Goal: Task Accomplishment & Management: Complete application form

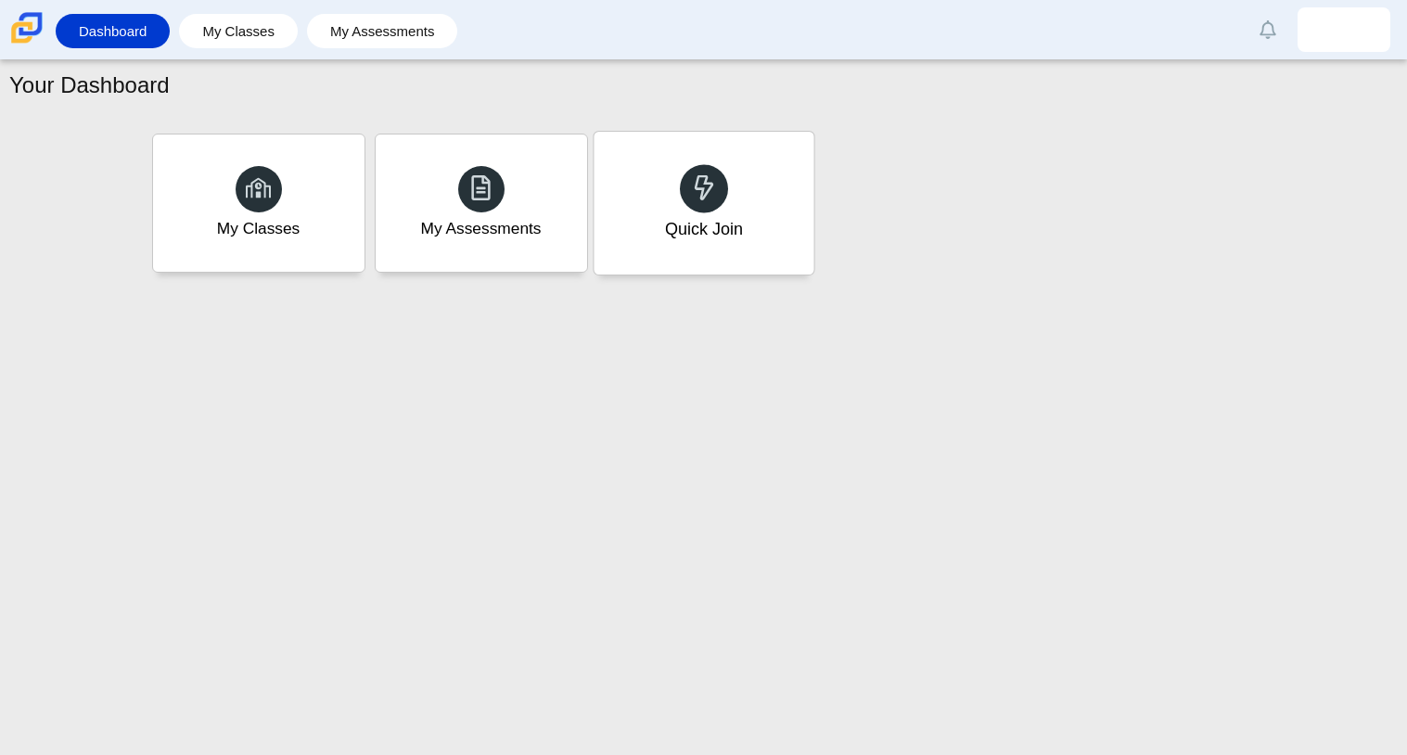
click at [799, 171] on div "Quick Join" at bounding box center [704, 203] width 220 height 143
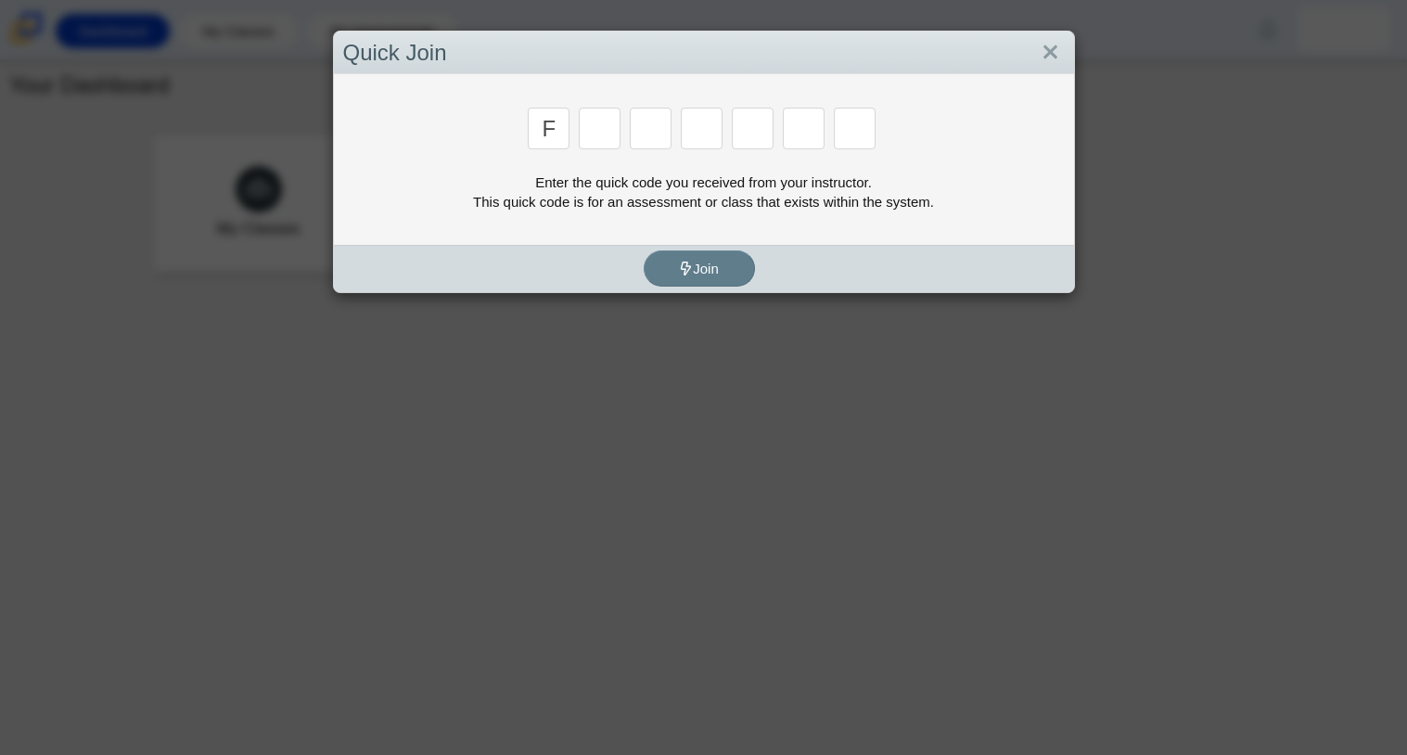
type input "f"
type input "7"
type input "m"
type input "c"
type input "h"
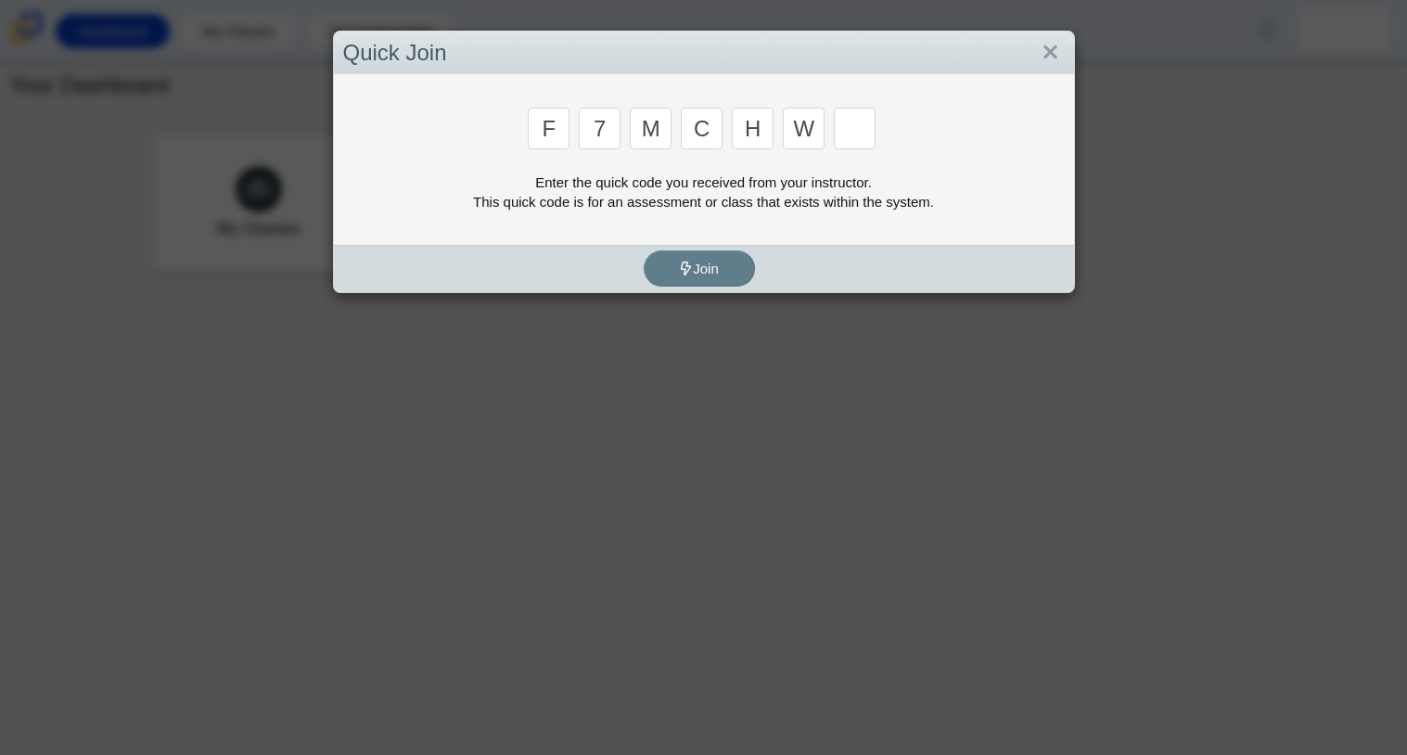
type input "w"
type input "k"
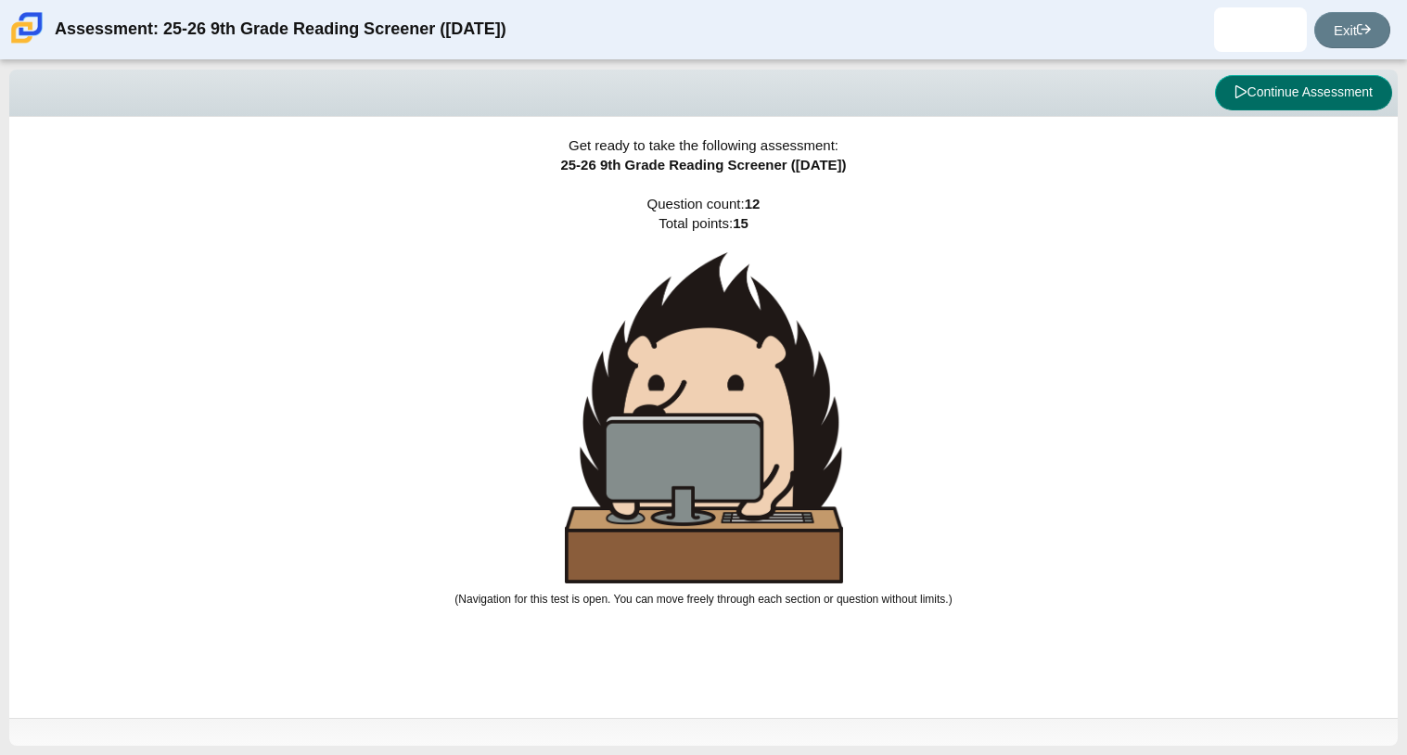
click at [1253, 94] on button "Continue Assessment" at bounding box center [1303, 92] width 177 height 35
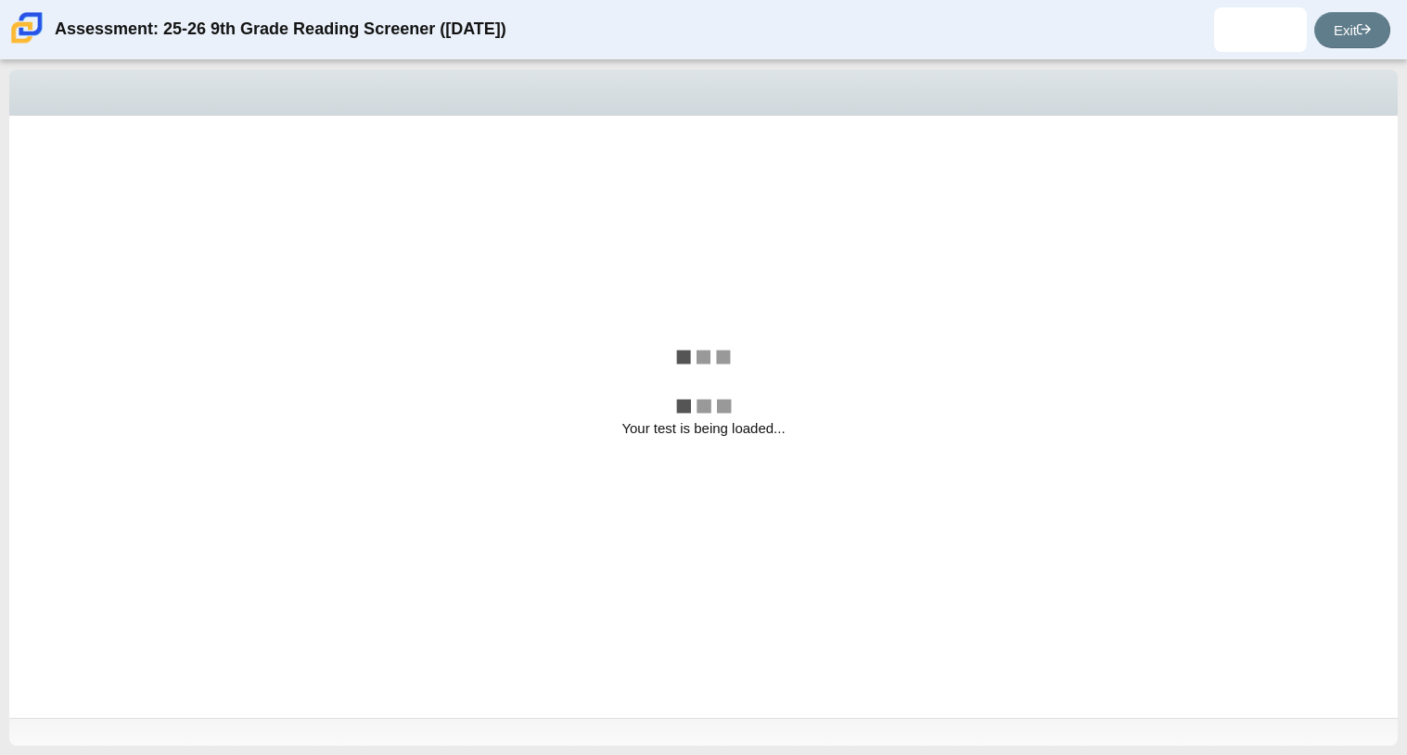
select select "ccc5b315-3c7c-471c-bf90-f22c8299c798"
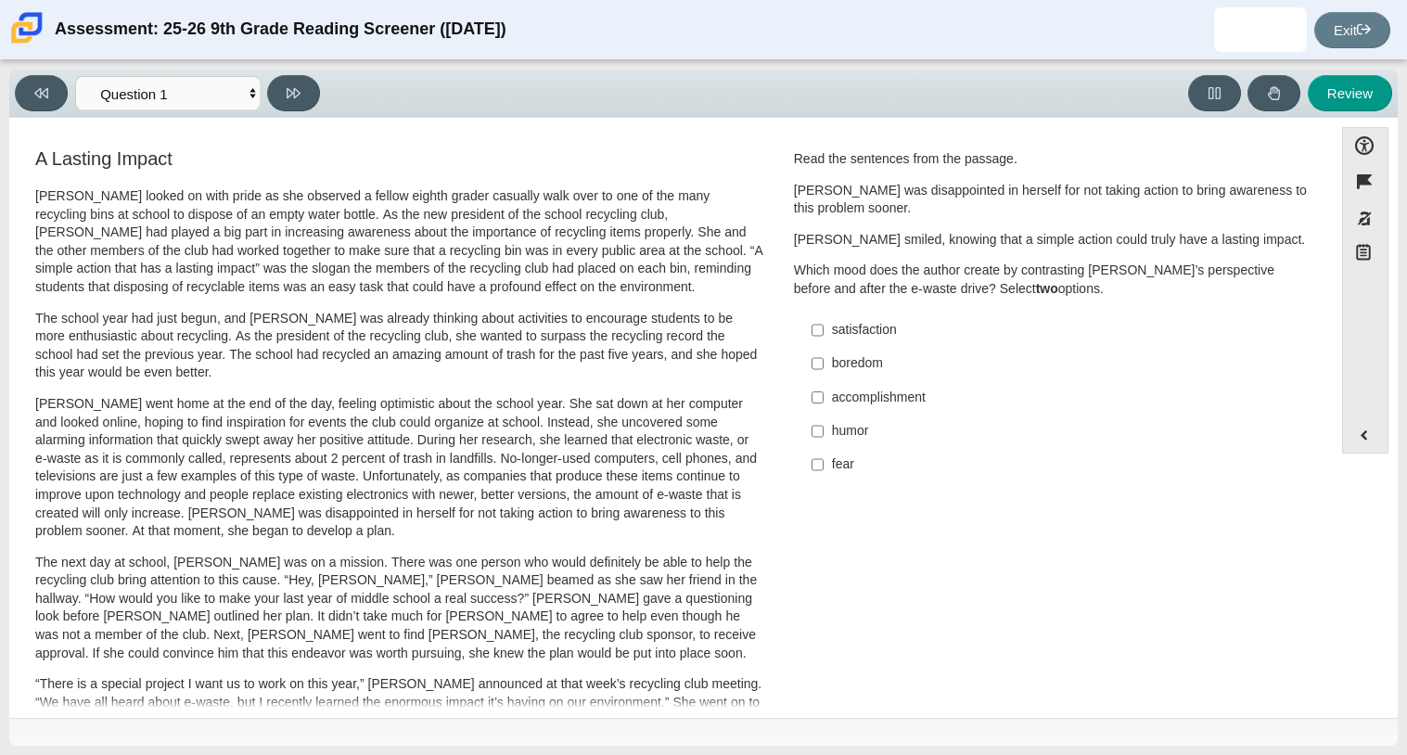
click at [822, 468] on label "fear fear" at bounding box center [1053, 464] width 509 height 33
click at [822, 468] on input "fear fear" at bounding box center [818, 464] width 12 height 33
checkbox input "true"
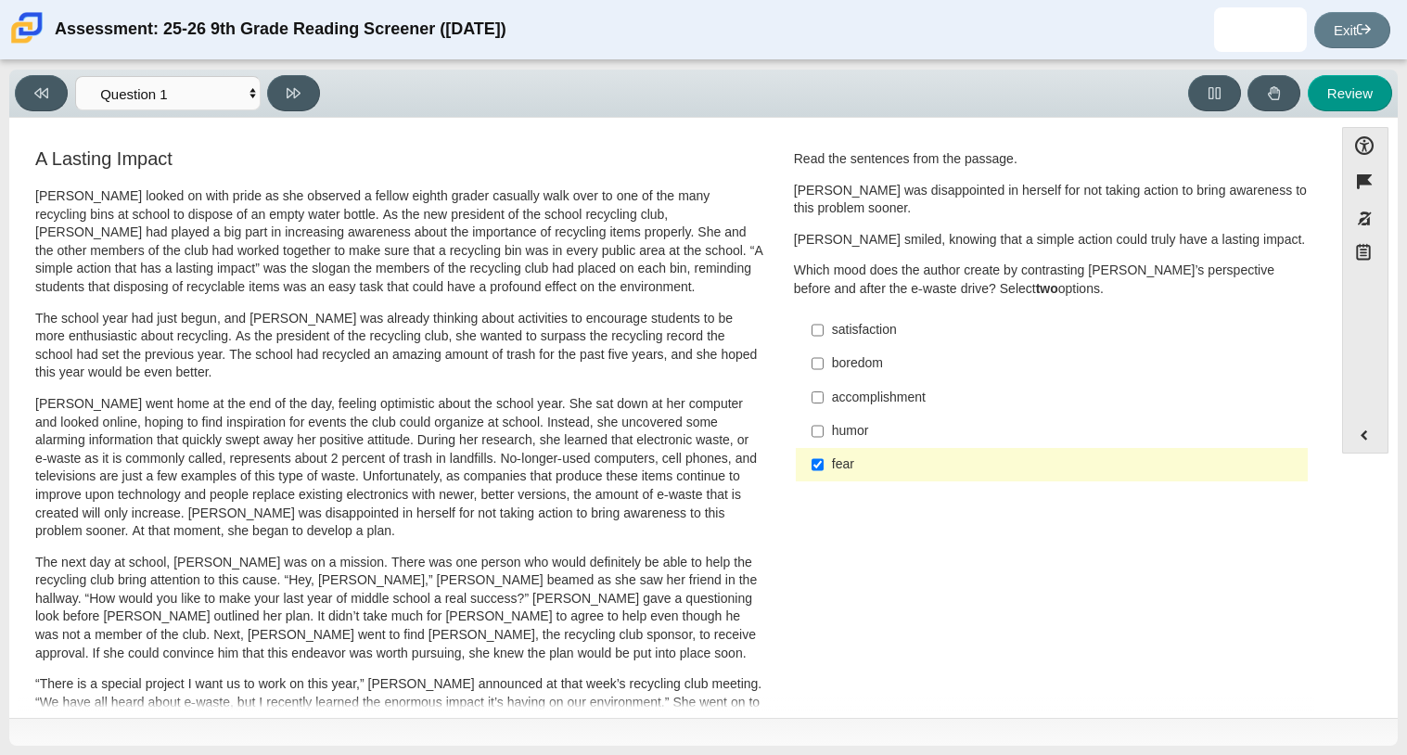
click at [821, 333] on label "satisfaction satisfaction" at bounding box center [1053, 329] width 509 height 33
click at [821, 333] on input "satisfaction satisfaction" at bounding box center [818, 329] width 12 height 33
checkbox input "true"
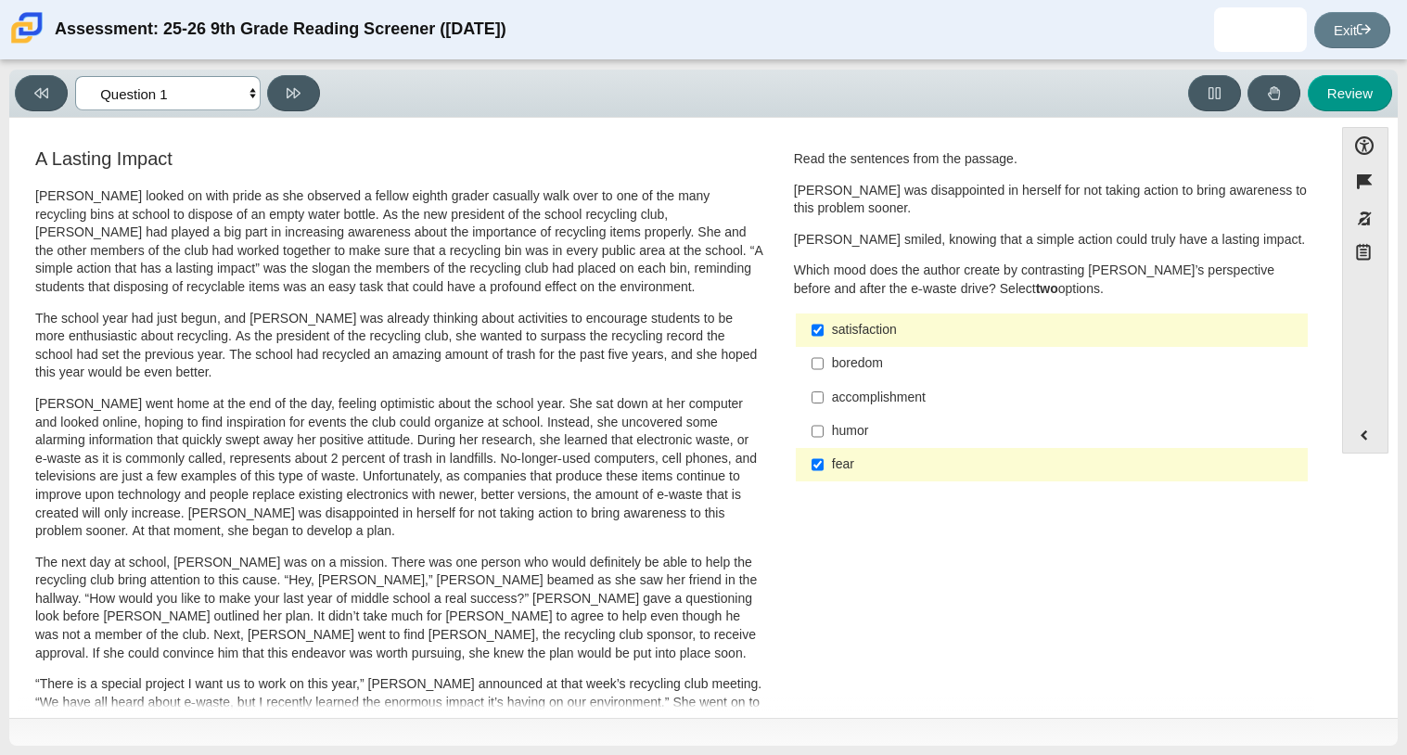
click at [249, 101] on select "Questions Question 1 Question 2 Question 3 Question 4 Question 5 Question 6 Que…" at bounding box center [167, 93] width 185 height 34
select select "0ff64528-ffd7-428d-b192-babfaadd44e8"
click at [75, 76] on select "Questions Question 1 Question 2 Question 3 Question 4 Question 5 Question 6 Que…" at bounding box center [167, 93] width 185 height 34
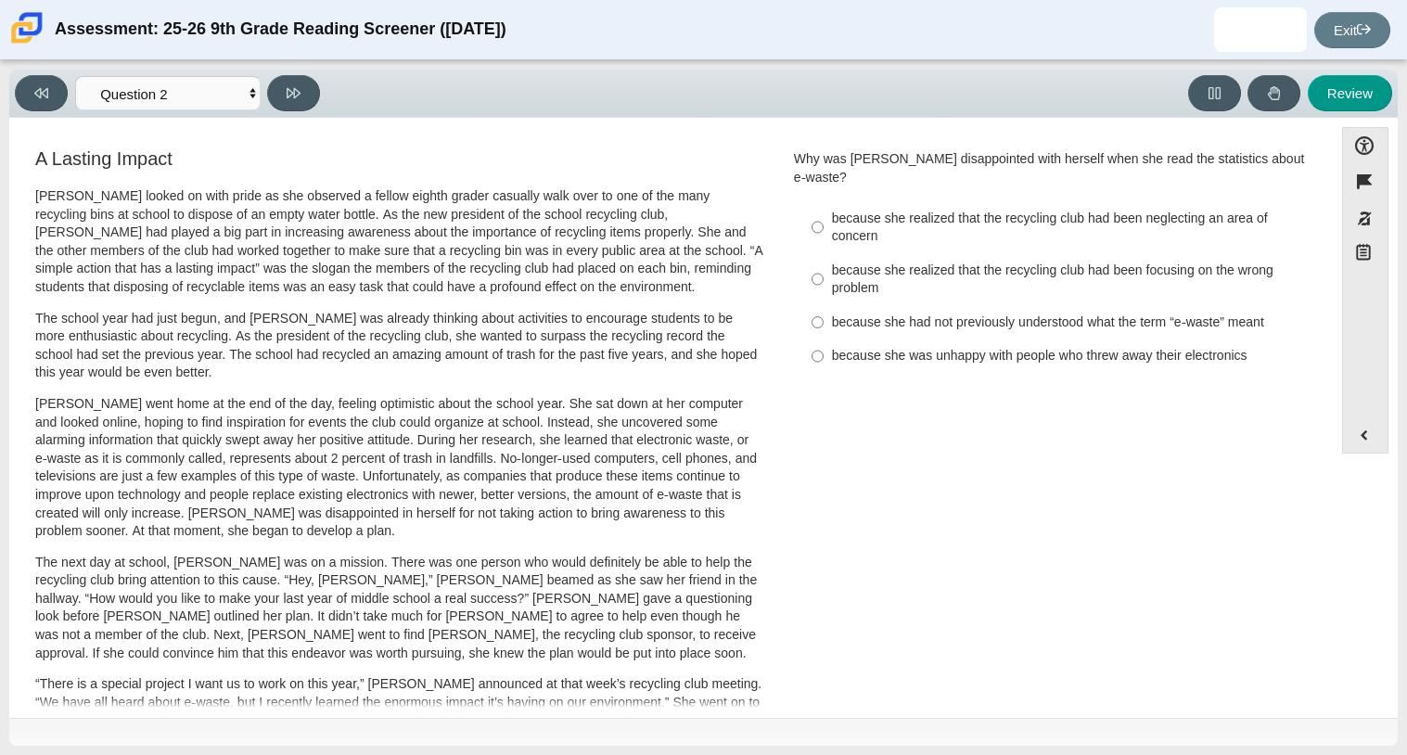
click at [721, 359] on p "The school year had just begun, and [PERSON_NAME] was already thinking about ac…" at bounding box center [399, 346] width 728 height 72
click at [802, 339] on label "because she was unhappy with people who threw away their electronics because sh…" at bounding box center [1053, 355] width 509 height 33
click at [812, 339] on input "because she was unhappy with people who threw away their electronics because sh…" at bounding box center [818, 355] width 12 height 33
radio input "true"
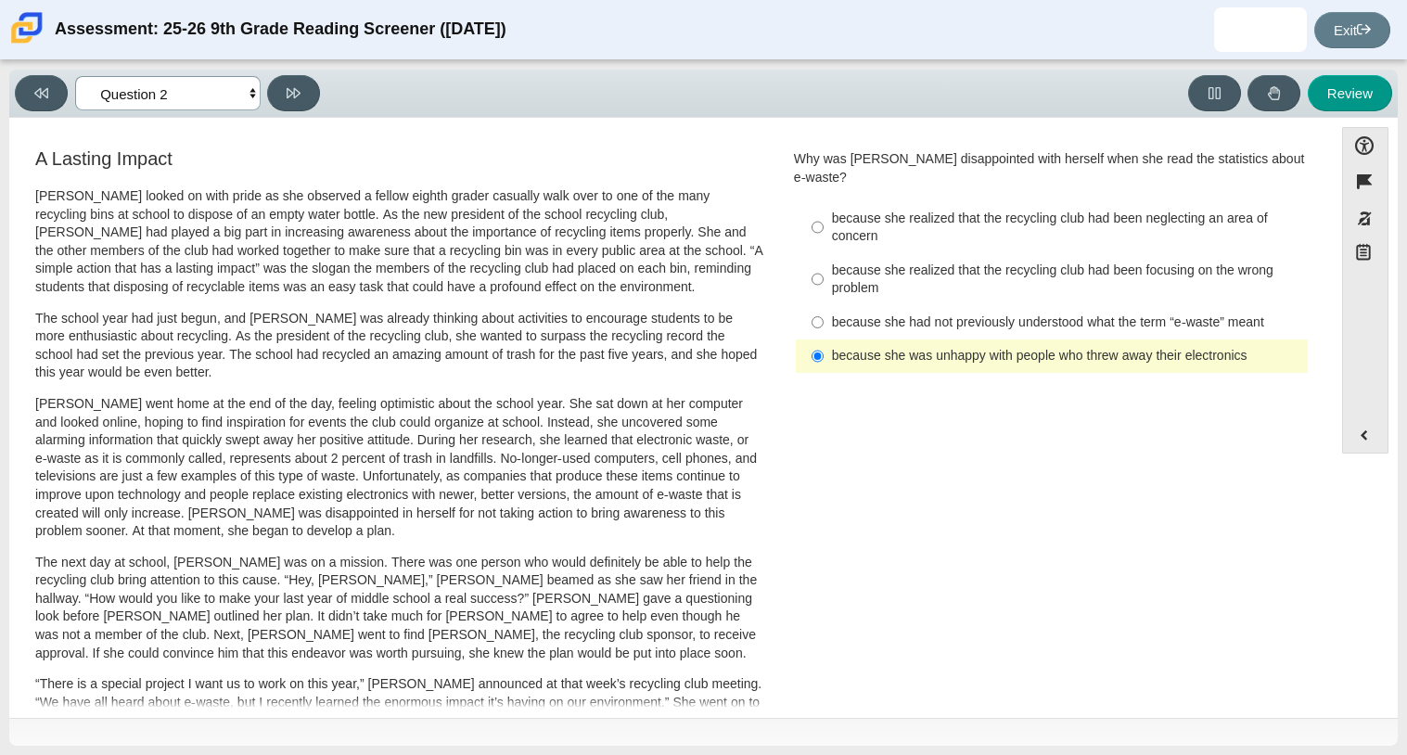
click at [245, 91] on select "Questions Question 1 Question 2 Question 3 Question 4 Question 5 Question 6 Que…" at bounding box center [167, 93] width 185 height 34
select select "7ce3d843-6974-4858-901c-1ff39630e843"
click at [75, 76] on select "Questions Question 1 Question 2 Question 3 Question 4 Question 5 Question 6 Que…" at bounding box center [167, 93] width 185 height 34
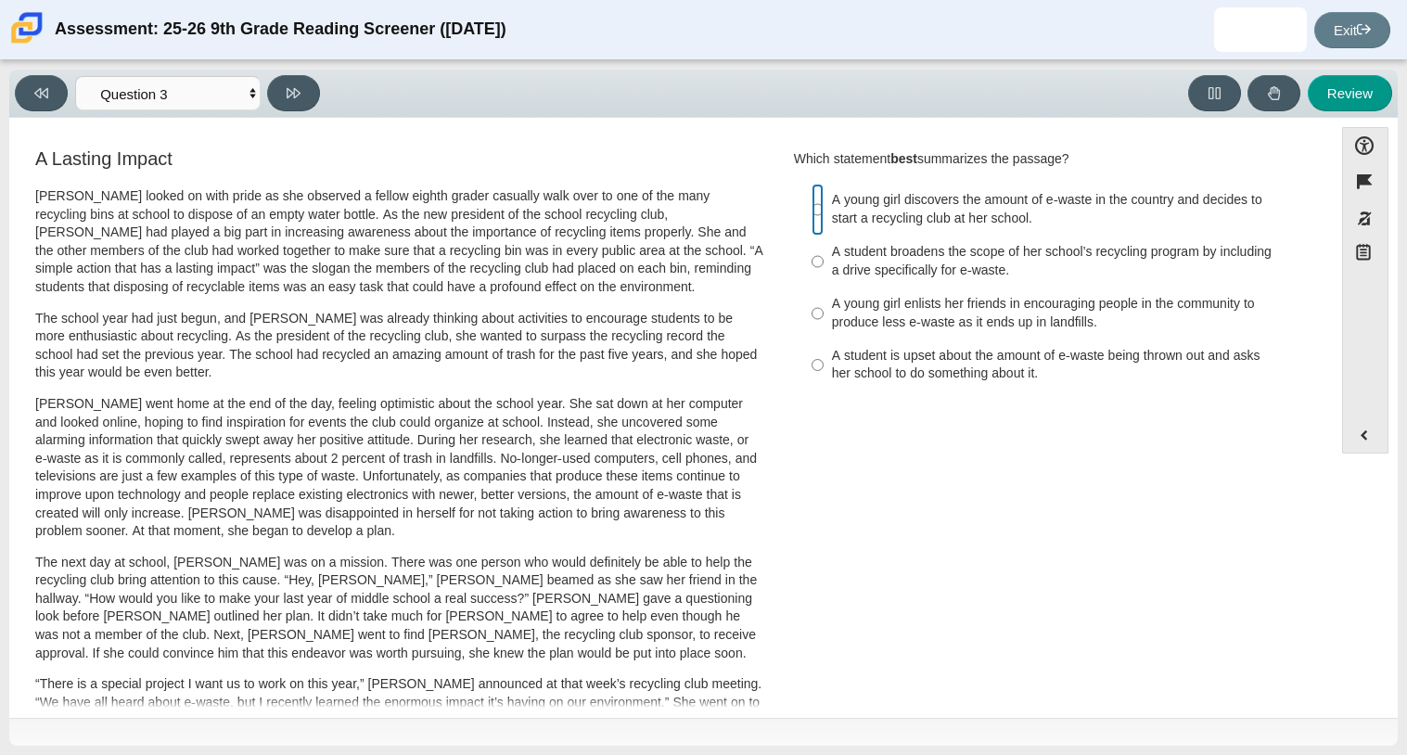
click at [812, 215] on input "A young girl discovers the amount of e-waste in the country and decides to star…" at bounding box center [818, 210] width 12 height 52
radio input "true"
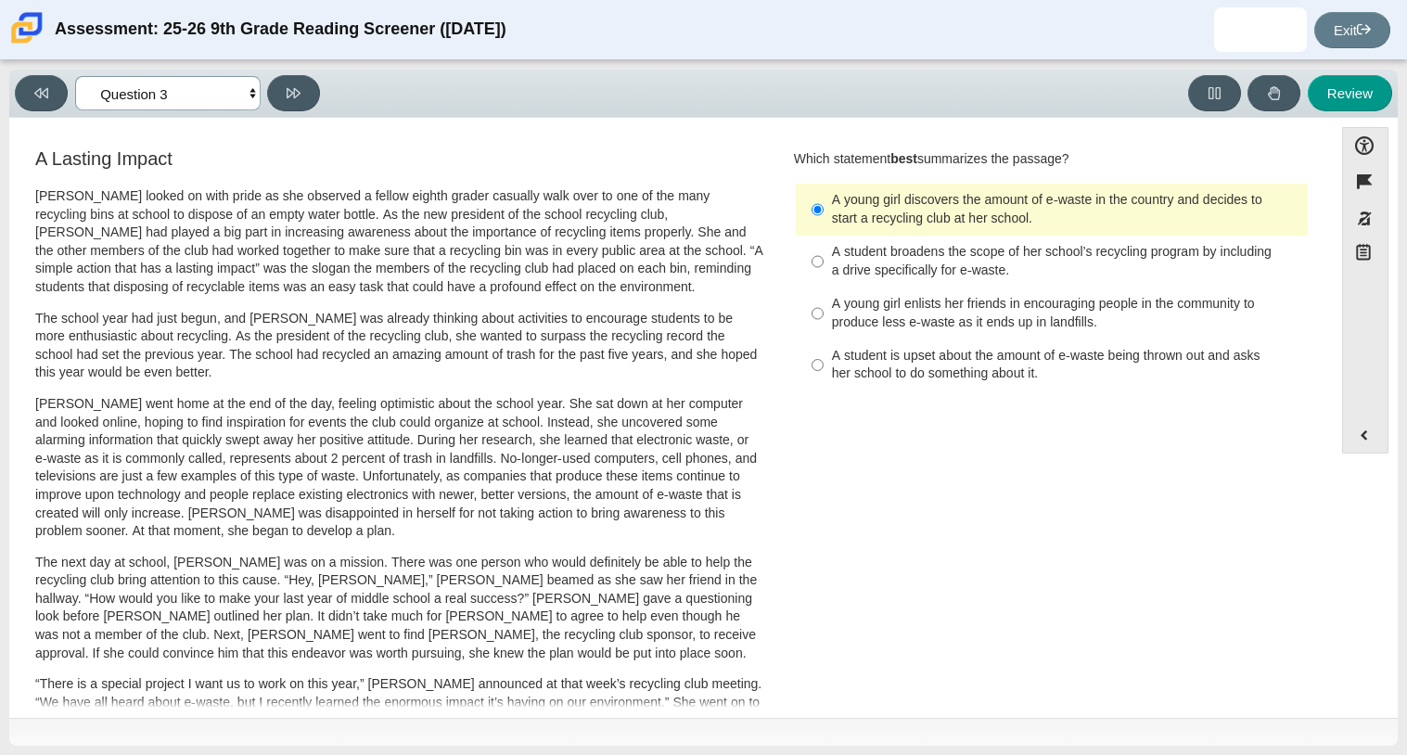
click at [129, 96] on select "Questions Question 1 Question 2 Question 3 Question 4 Question 5 Question 6 Que…" at bounding box center [167, 93] width 185 height 34
select select "ca9ea0f1-49c5-4bd1-83b0-472c18652b42"
click at [75, 76] on select "Questions Question 1 Question 2 Question 3 Question 4 Question 5 Question 6 Que…" at bounding box center [167, 93] width 185 height 34
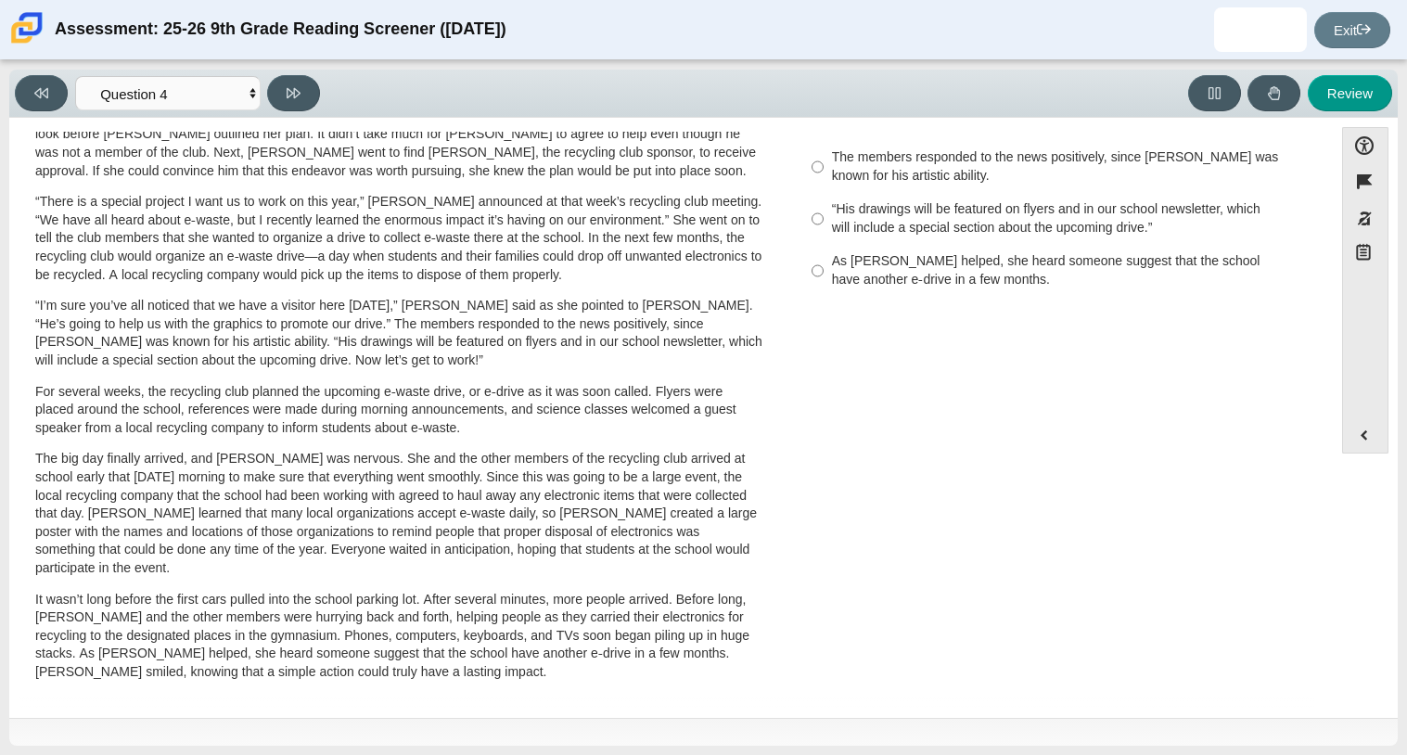
scroll to position [494, 0]
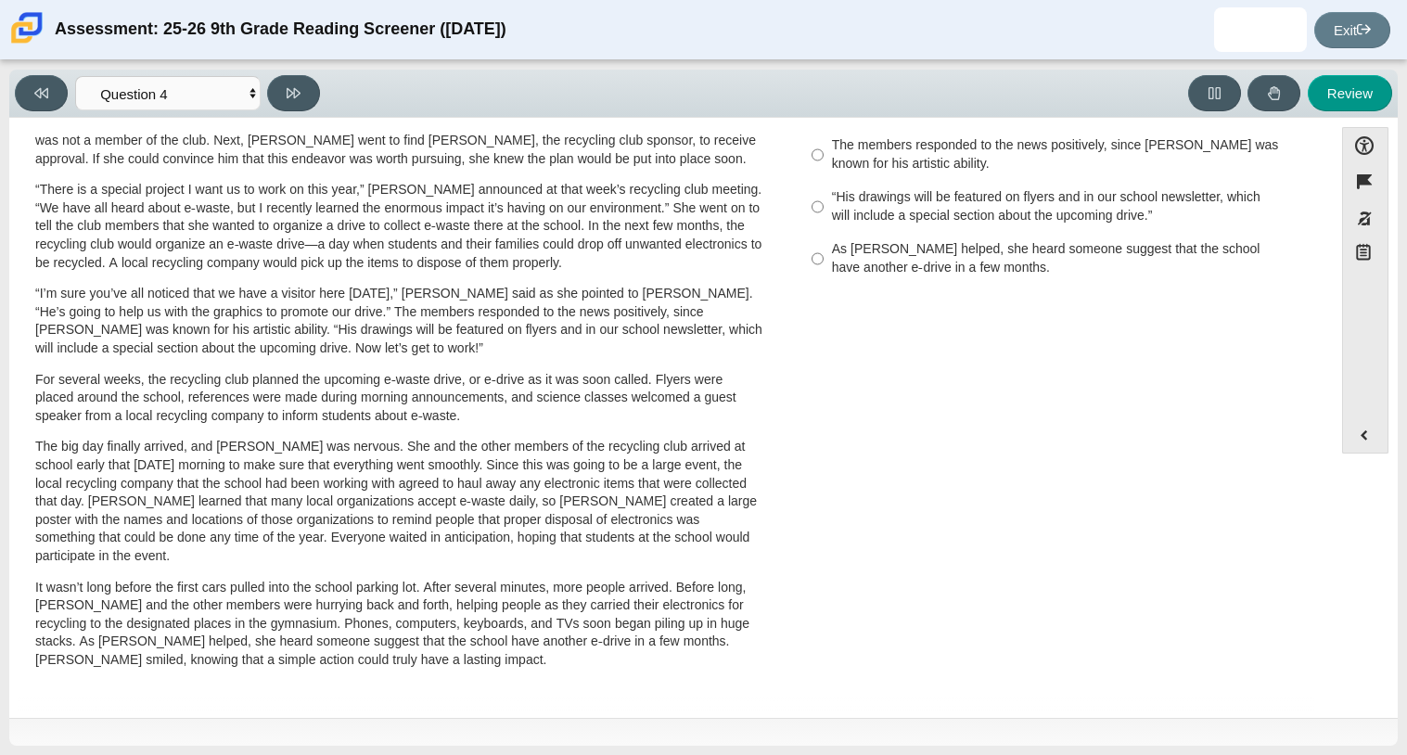
click at [435, 313] on p "“I’m sure you’ve all noticed that we have a visitor here [DATE],” [PERSON_NAME]…" at bounding box center [399, 321] width 728 height 72
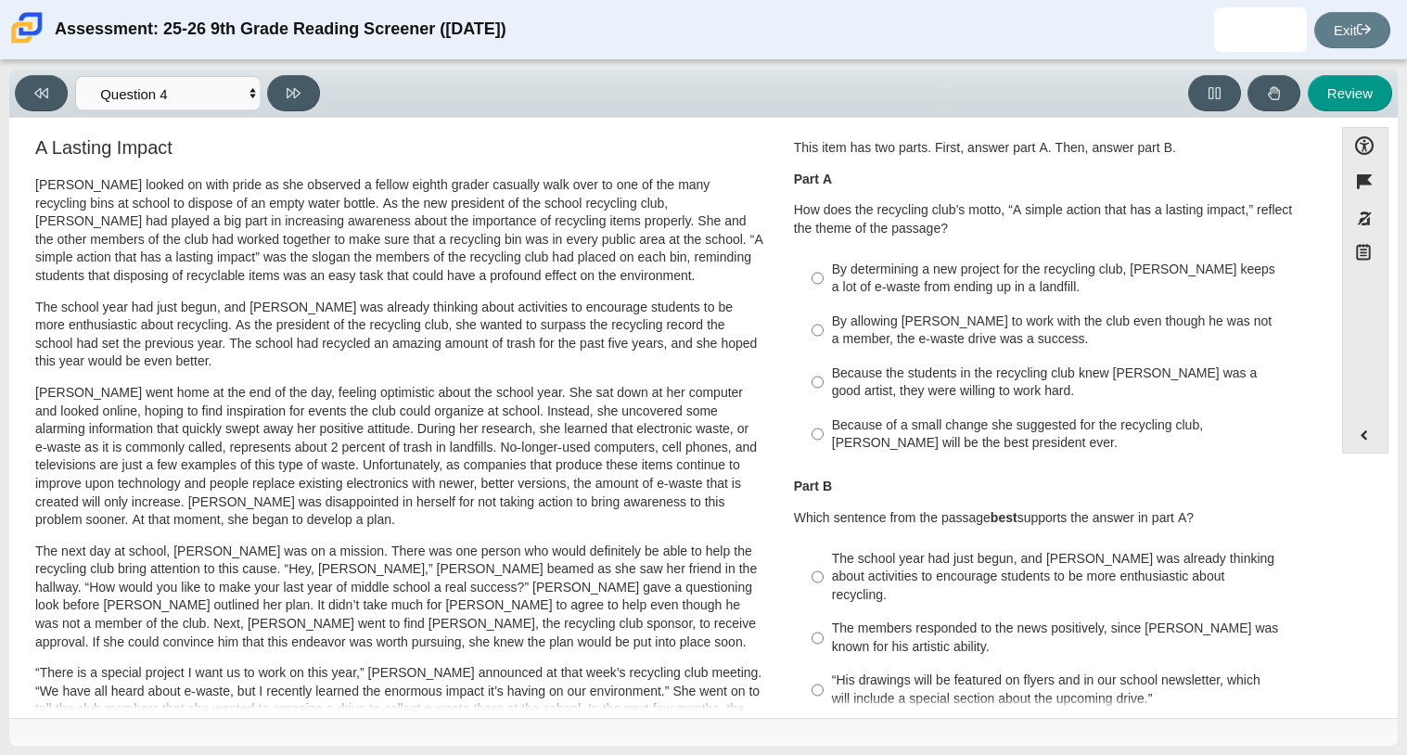
scroll to position [12, 0]
click at [821, 393] on label "Because the students in the recycling club knew [PERSON_NAME] was a good artist…" at bounding box center [1053, 381] width 509 height 52
click at [821, 393] on input "Because the students in the recycling club knew [PERSON_NAME] was a good artist…" at bounding box center [818, 381] width 12 height 52
radio input "true"
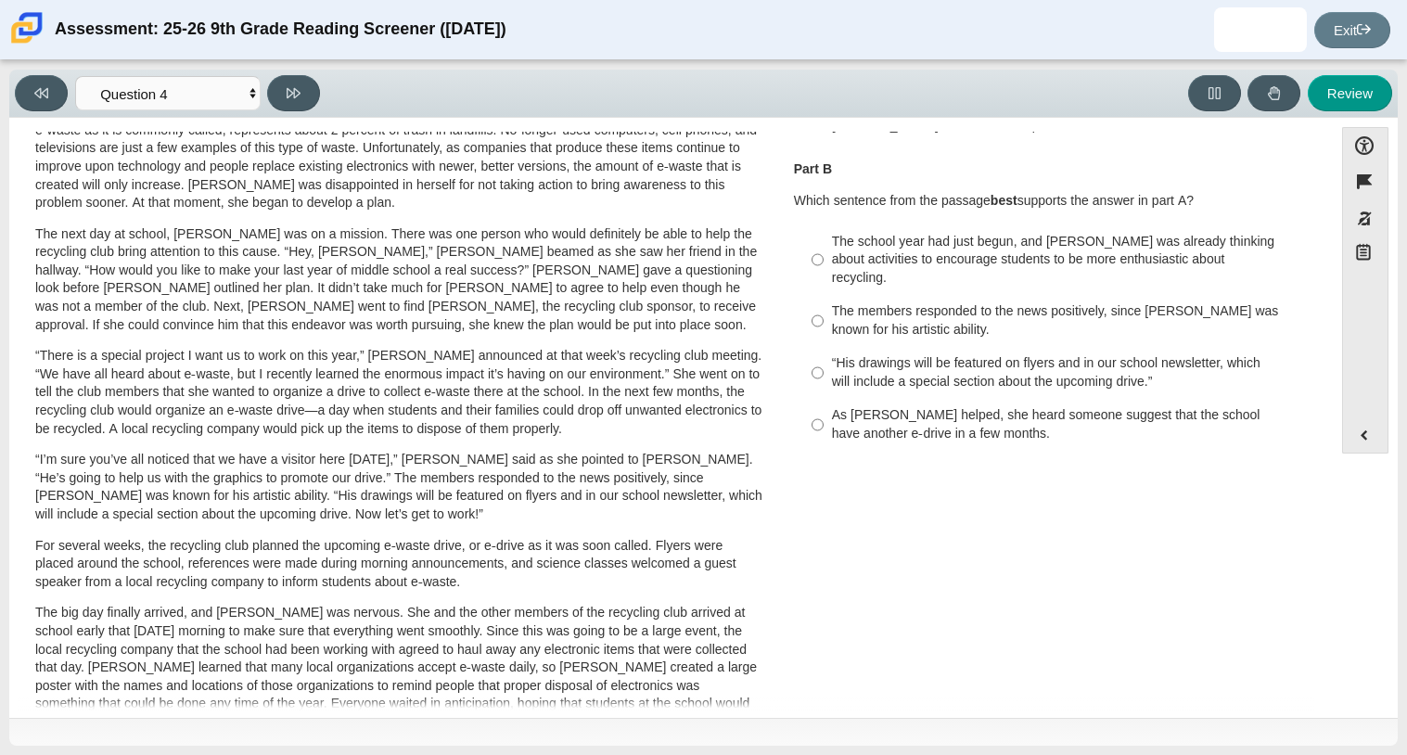
scroll to position [330, 0]
click at [832, 238] on div "The school year had just begun, and [PERSON_NAME] was already thinking about ac…" at bounding box center [1066, 258] width 468 height 55
click at [824, 238] on input "The school year had just begun, and [PERSON_NAME] was already thinking about ac…" at bounding box center [818, 258] width 12 height 70
radio input "true"
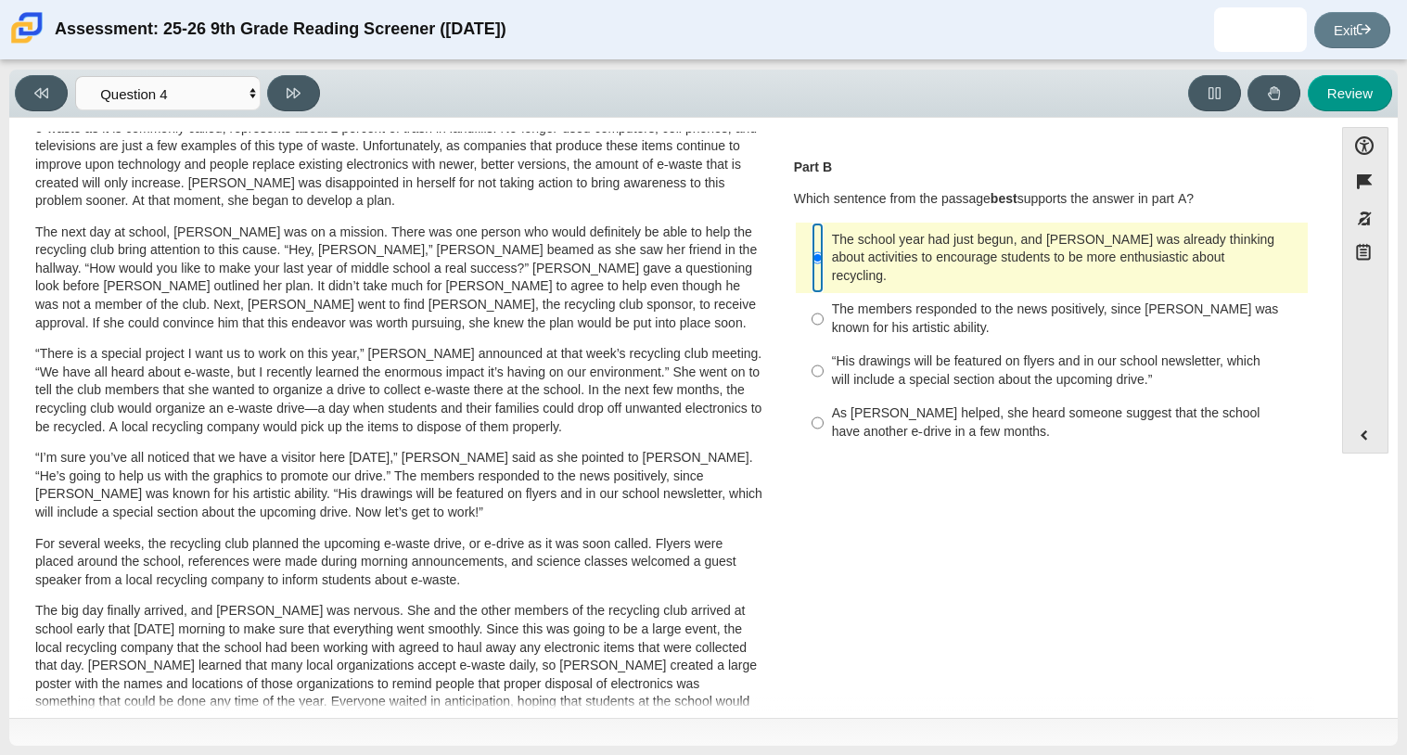
scroll to position [0, 0]
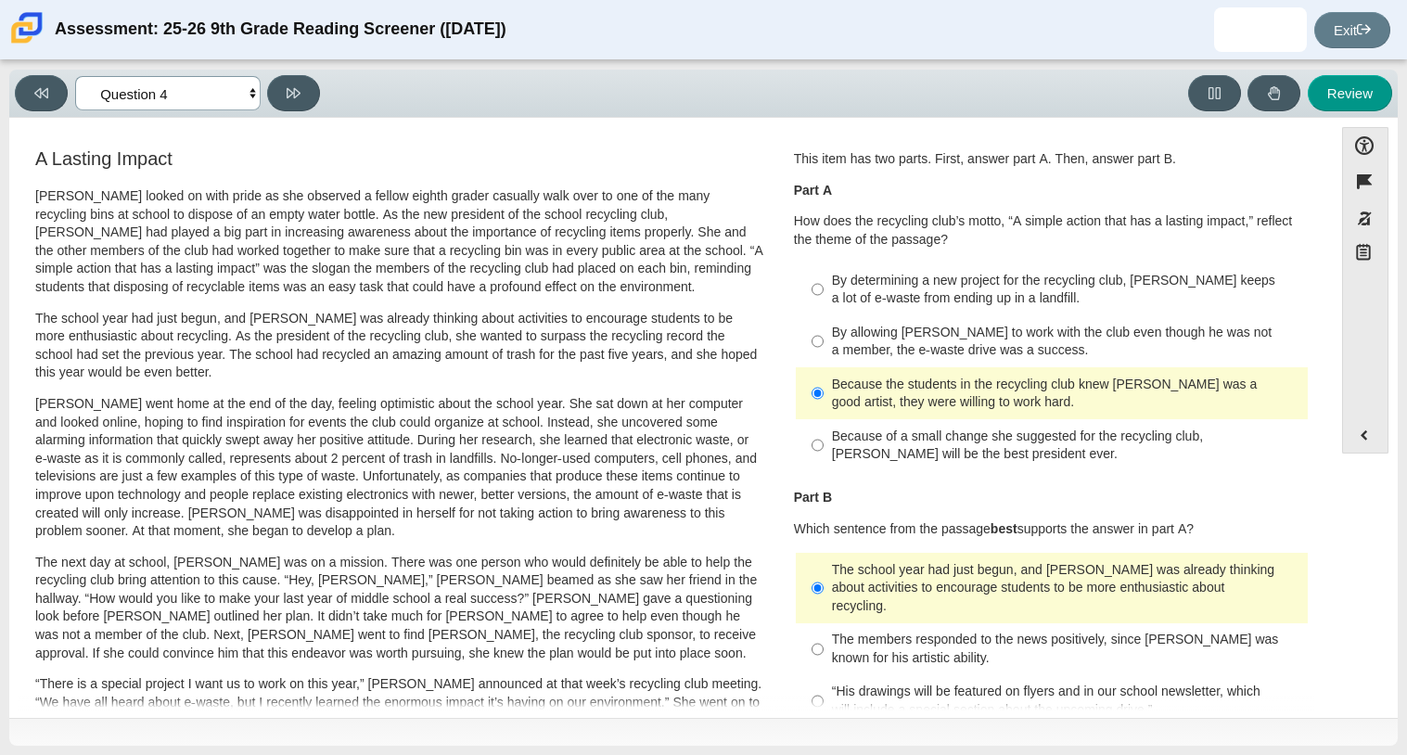
click at [165, 91] on select "Questions Question 1 Question 2 Question 3 Question 4 Question 5 Question 6 Que…" at bounding box center [167, 93] width 185 height 34
select select "e41f1a79-e29f-4095-8030-a53364015bed"
click at [75, 76] on select "Questions Question 1 Question 2 Question 3 Question 4 Question 5 Question 6 Que…" at bounding box center [167, 93] width 185 height 34
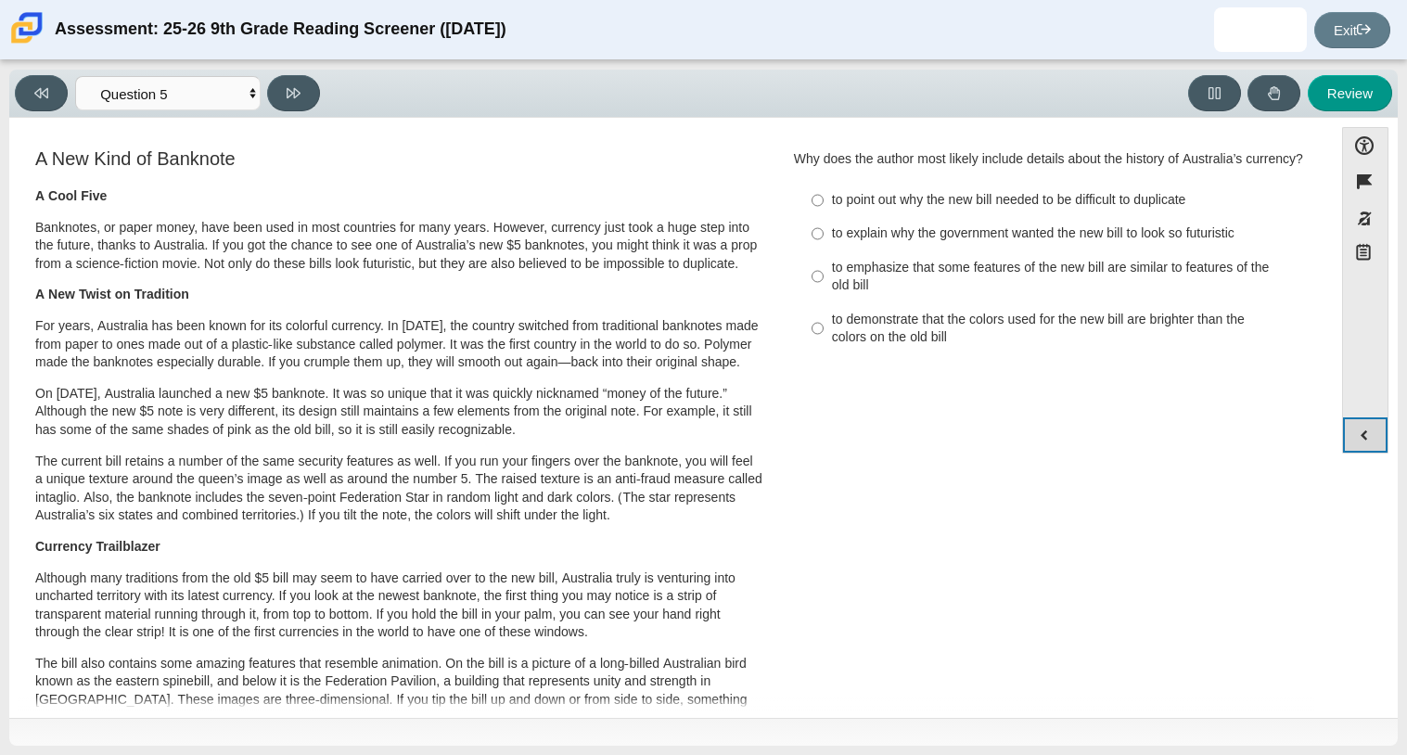
click at [1365, 434] on button "Expand menu" at bounding box center [1365, 434] width 45 height 35
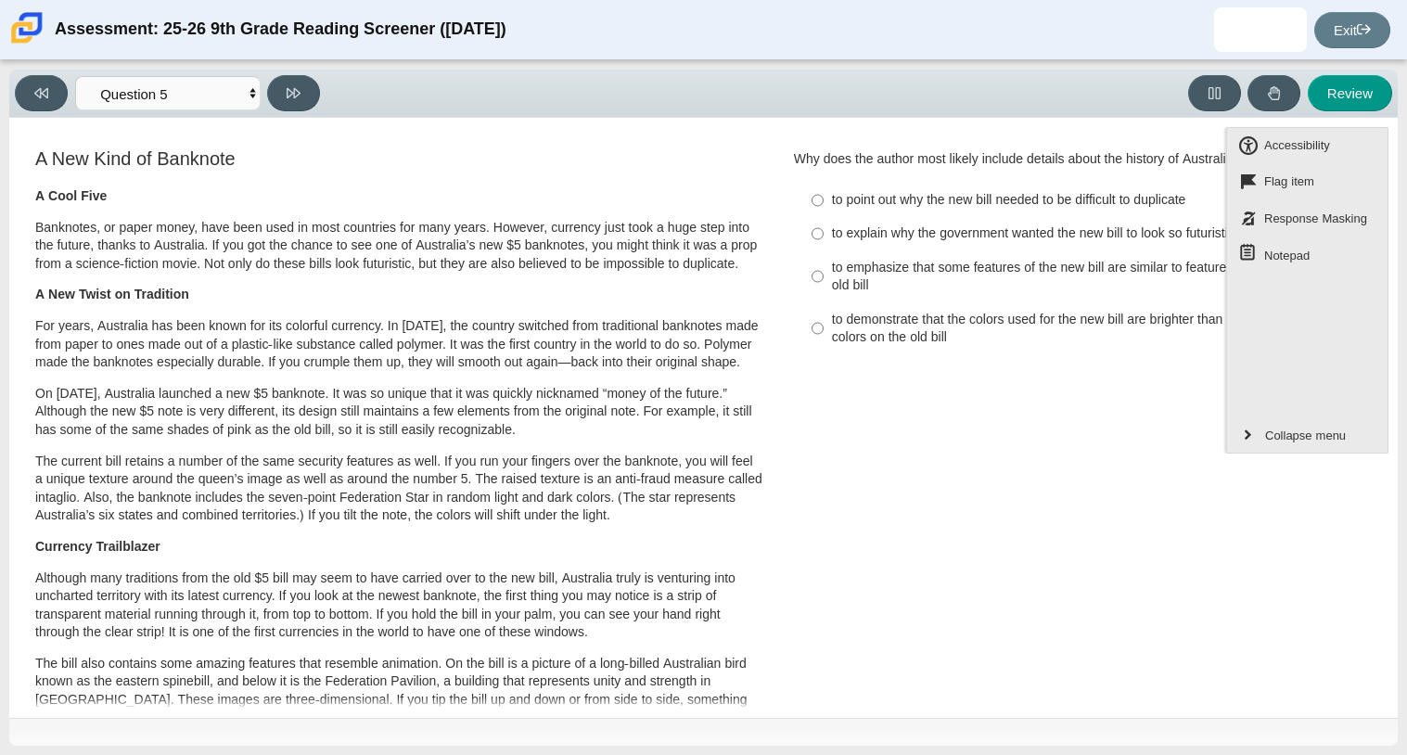
click at [1235, 493] on div "A New Kind of Banknote A Cool Five Banknotes, or paper money, have been used in…" at bounding box center [671, 680] width 1305 height 1068
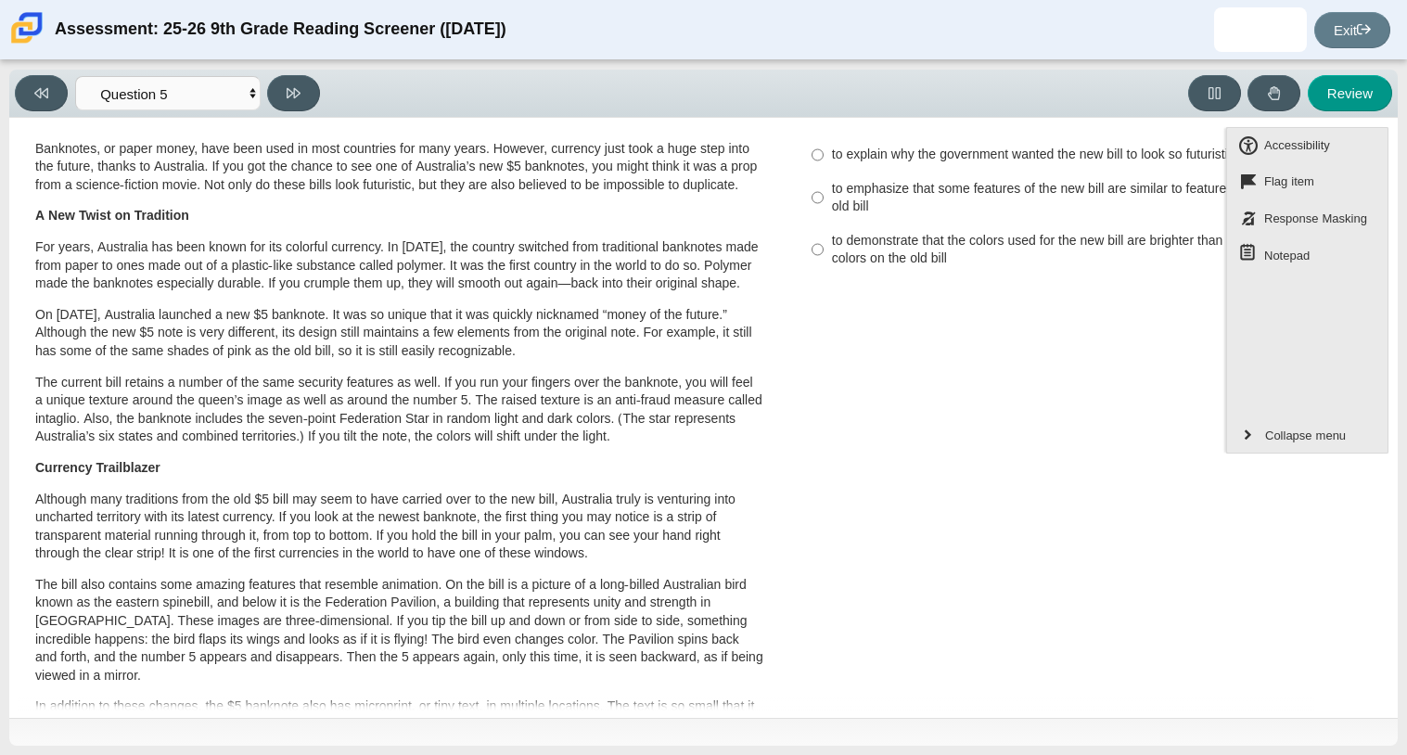
scroll to position [78, 0]
click at [283, 294] on p "For years, Australia has been known for its colorful currency. In [DATE], the c…" at bounding box center [399, 266] width 728 height 55
click at [582, 294] on p "For years, Australia has been known for its colorful currency. In [DATE], the c…" at bounding box center [399, 266] width 728 height 55
click at [895, 312] on div "A New Kind of Banknote A Cool Five Banknotes, or paper money, have been used in…" at bounding box center [671, 602] width 1305 height 1068
click at [1234, 432] on button "Collapse menu" at bounding box center [1307, 434] width 160 height 35
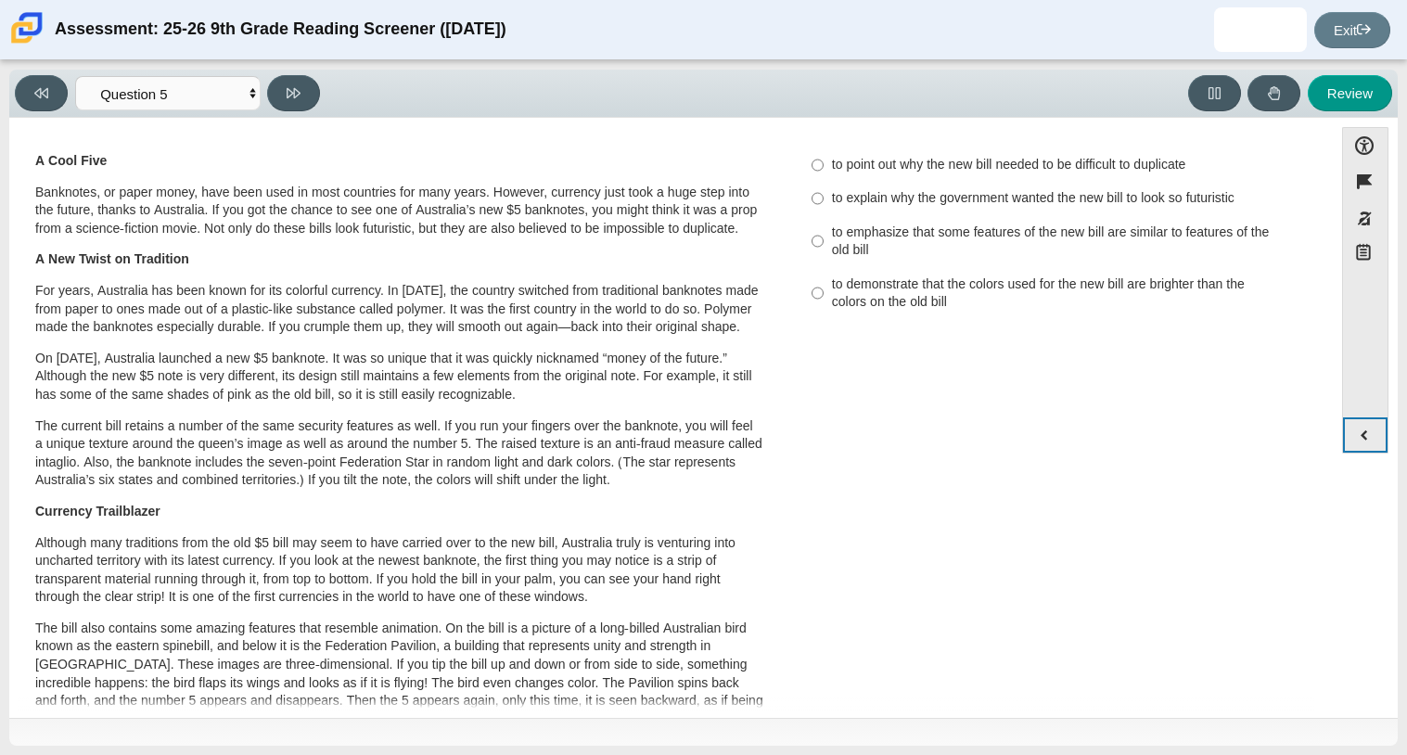
scroll to position [0, 0]
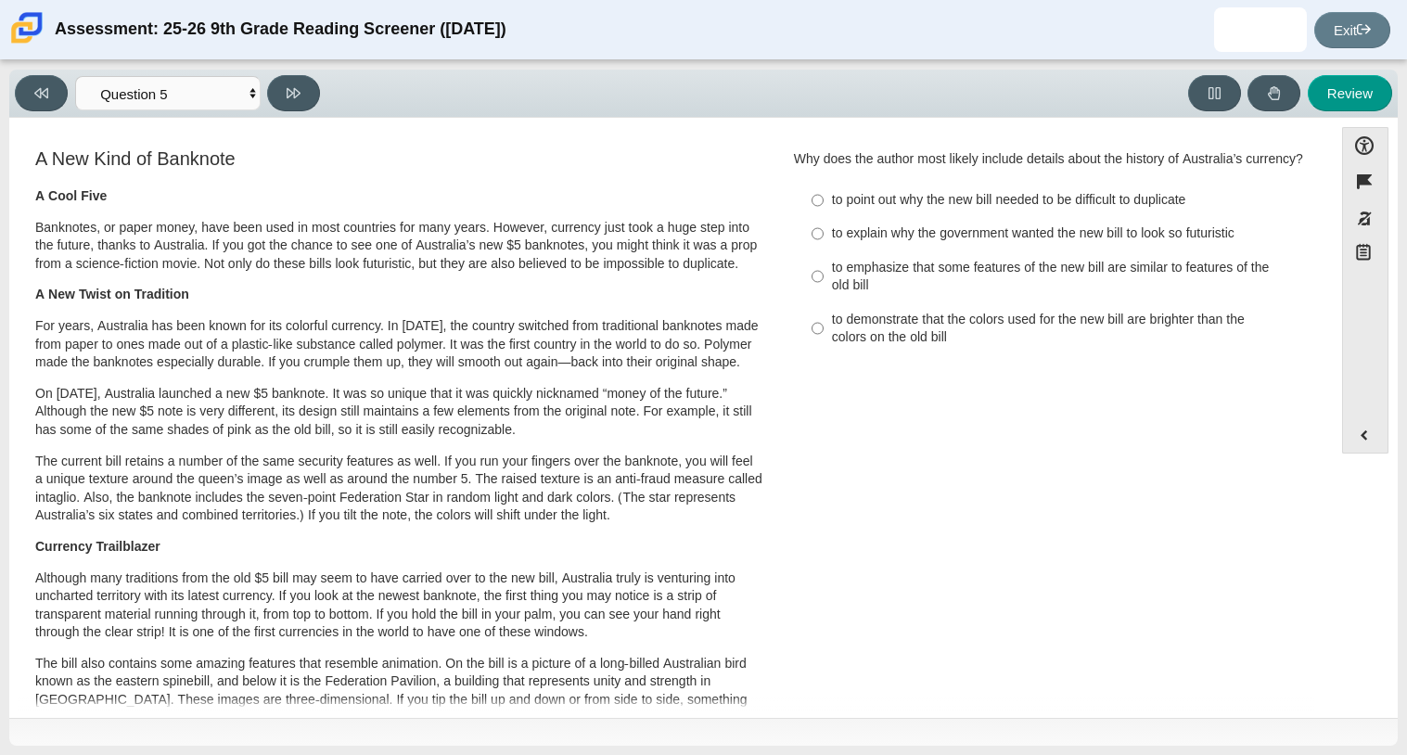
click at [877, 295] on div "to emphasize that some features of the new bill are similar to features of the …" at bounding box center [1066, 277] width 468 height 36
click at [824, 302] on input "to emphasize that some features of the new bill are similar to features of the …" at bounding box center [818, 276] width 12 height 52
radio input "true"
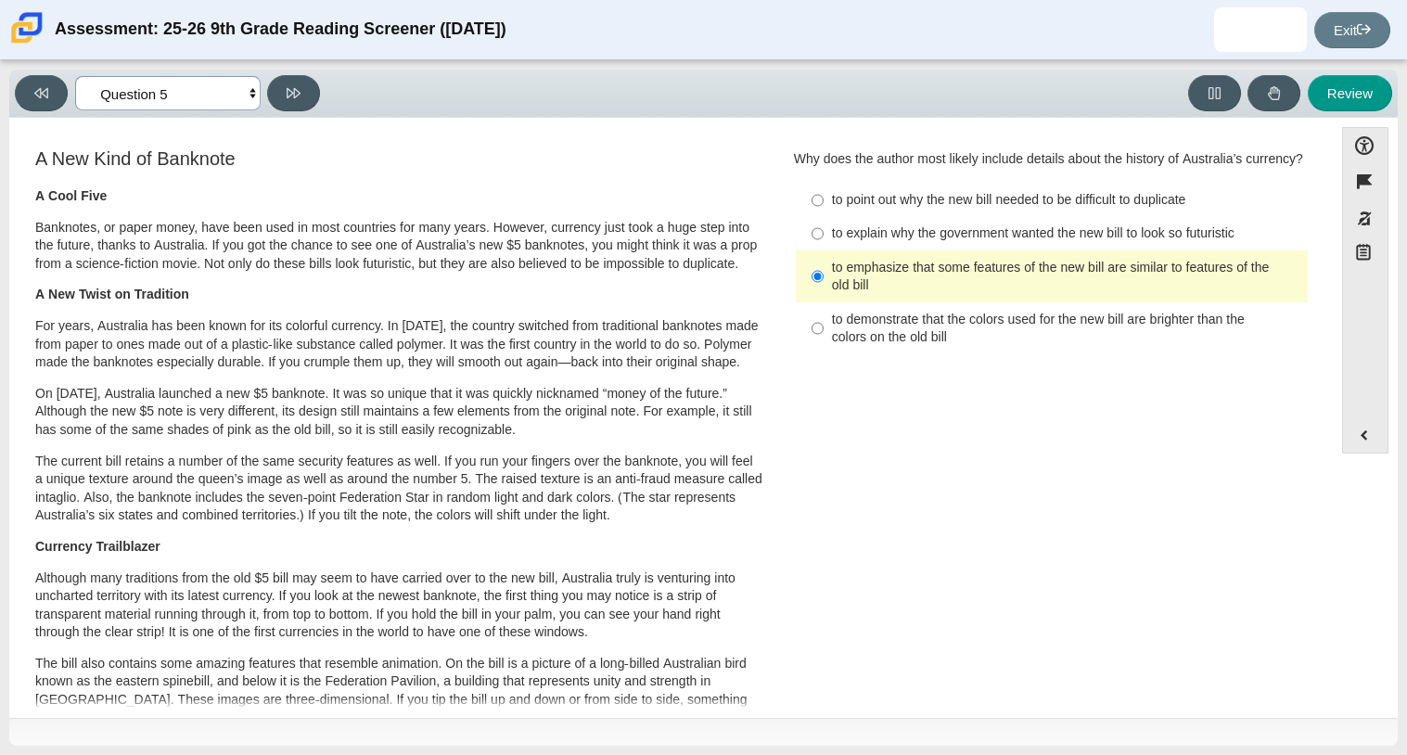
click at [154, 101] on select "Questions Question 1 Question 2 Question 3 Question 4 Question 5 Question 6 Que…" at bounding box center [167, 93] width 185 height 34
select select "69146e31-7b3d-4a3e-9ce6-f30c24342ae0"
click at [75, 76] on select "Questions Question 1 Question 2 Question 3 Question 4 Question 5 Question 6 Que…" at bounding box center [167, 93] width 185 height 34
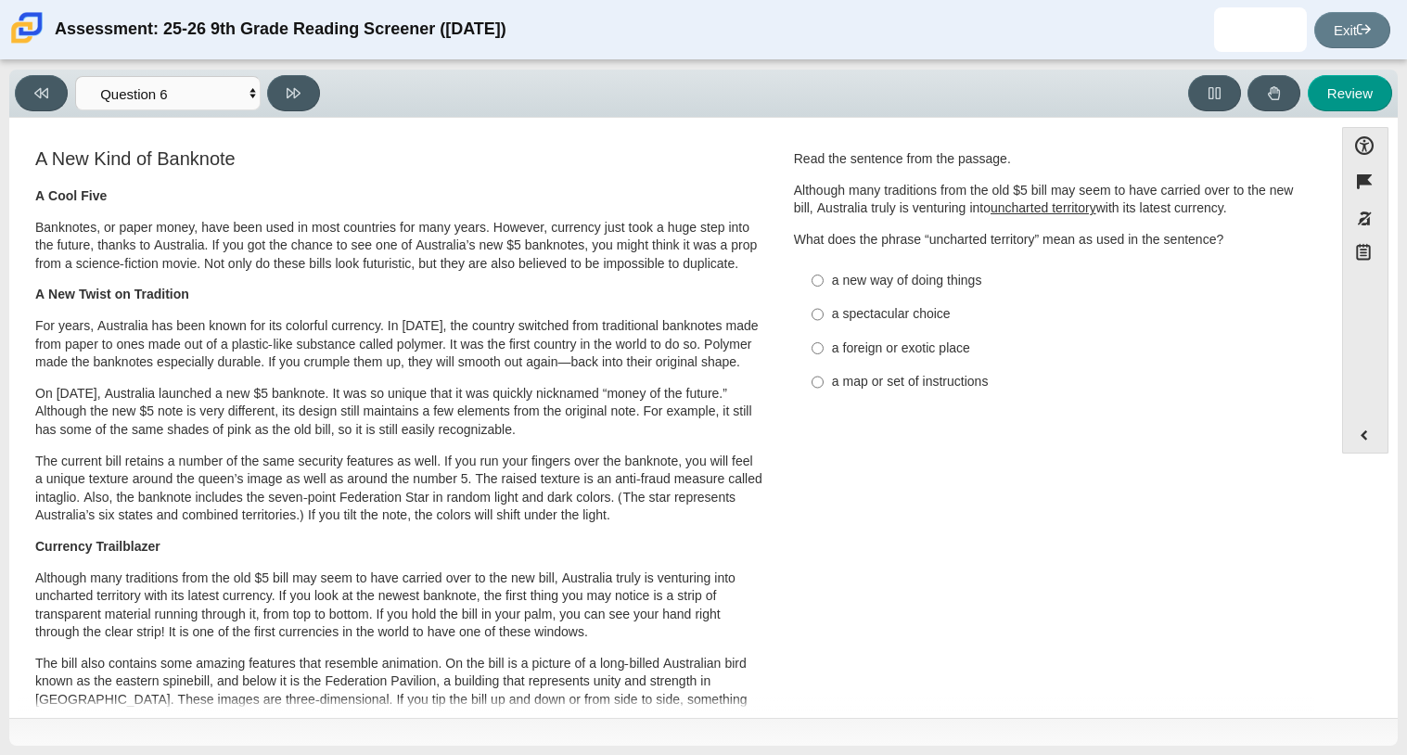
click at [941, 275] on div "a new way of doing things" at bounding box center [1066, 281] width 468 height 19
click at [824, 275] on input "a new way of doing things a new way of doing things" at bounding box center [818, 279] width 12 height 33
radio input "true"
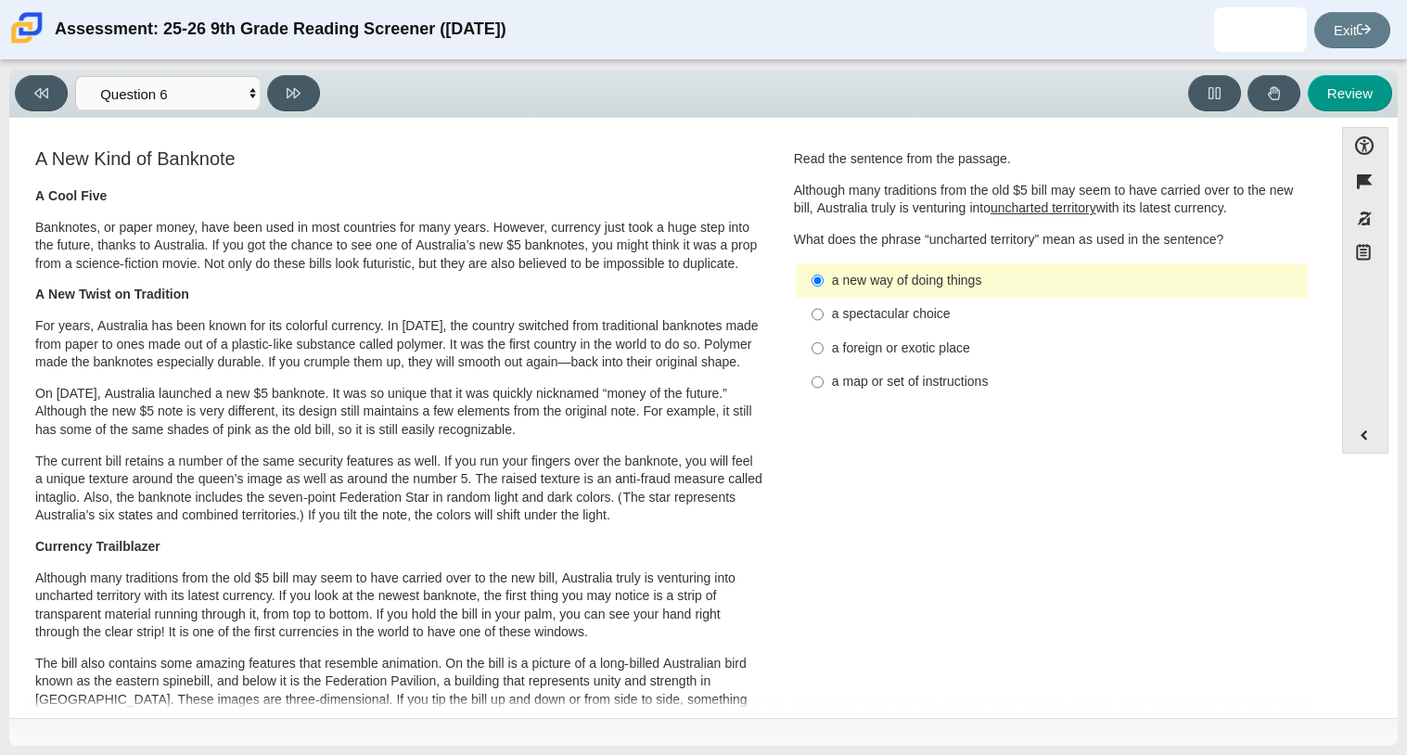
click at [929, 292] on label "a new way of doing things a new way of doing things" at bounding box center [1053, 279] width 509 height 33
click at [824, 292] on input "a new way of doing things a new way of doing things" at bounding box center [818, 279] width 12 height 33
click at [222, 104] on select "Questions Question 1 Question 2 Question 3 Question 4 Question 5 Question 6 Que…" at bounding box center [167, 93] width 185 height 34
click at [75, 76] on select "Questions Question 1 Question 2 Question 3 Question 4 Question 5 Question 6 Que…" at bounding box center [167, 93] width 185 height 34
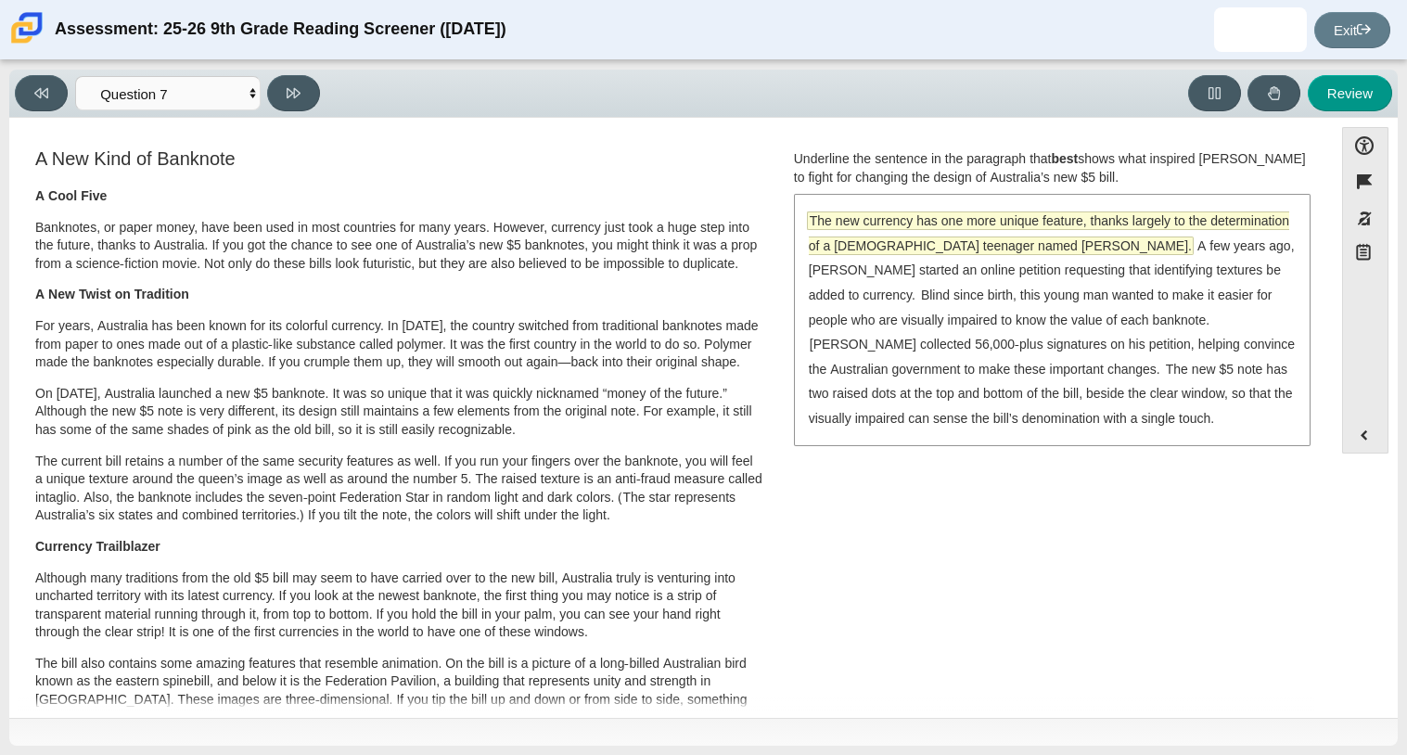
click at [820, 240] on span "The new currency has one more unique feature, thanks largely to the determinati…" at bounding box center [1049, 233] width 480 height 42
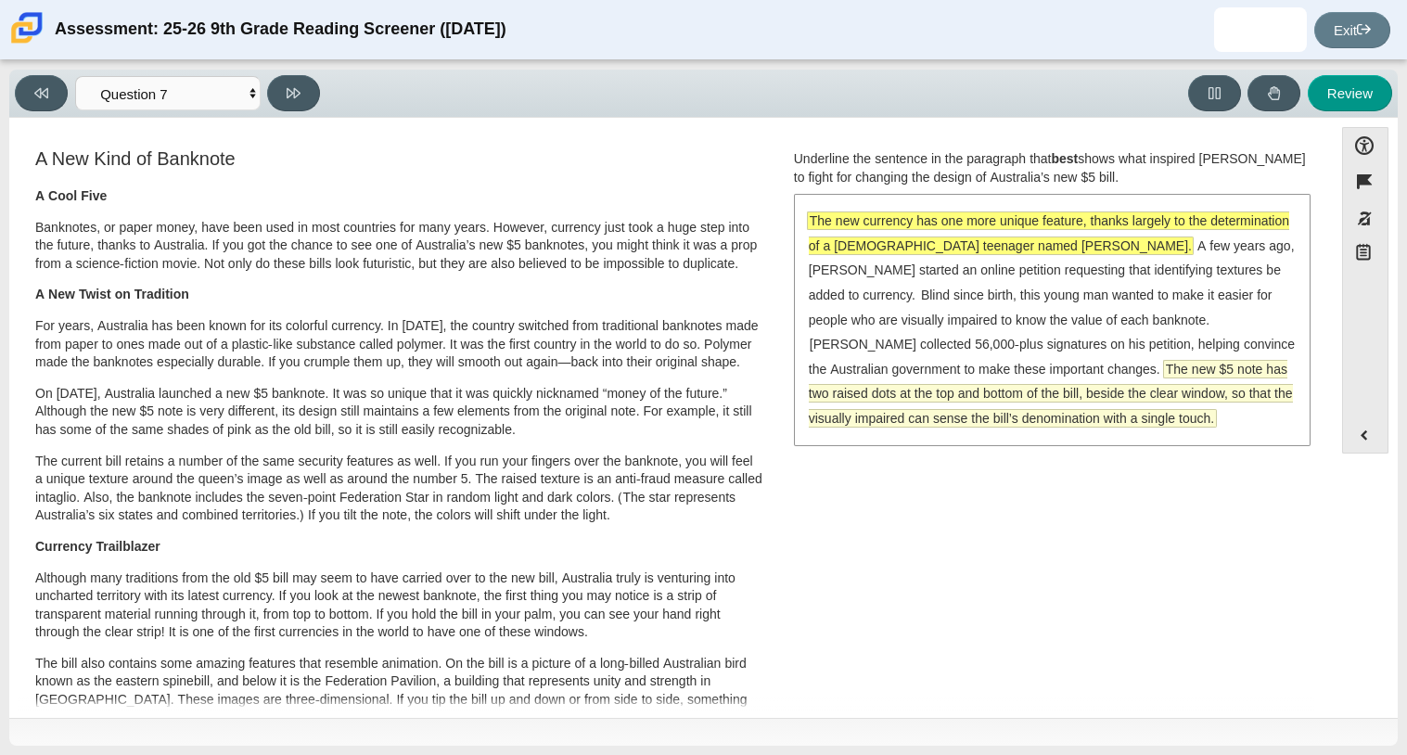
click at [859, 411] on span "The new $5 note has two raised dots at the top and bottom of the bill, beside t…" at bounding box center [1051, 394] width 484 height 66
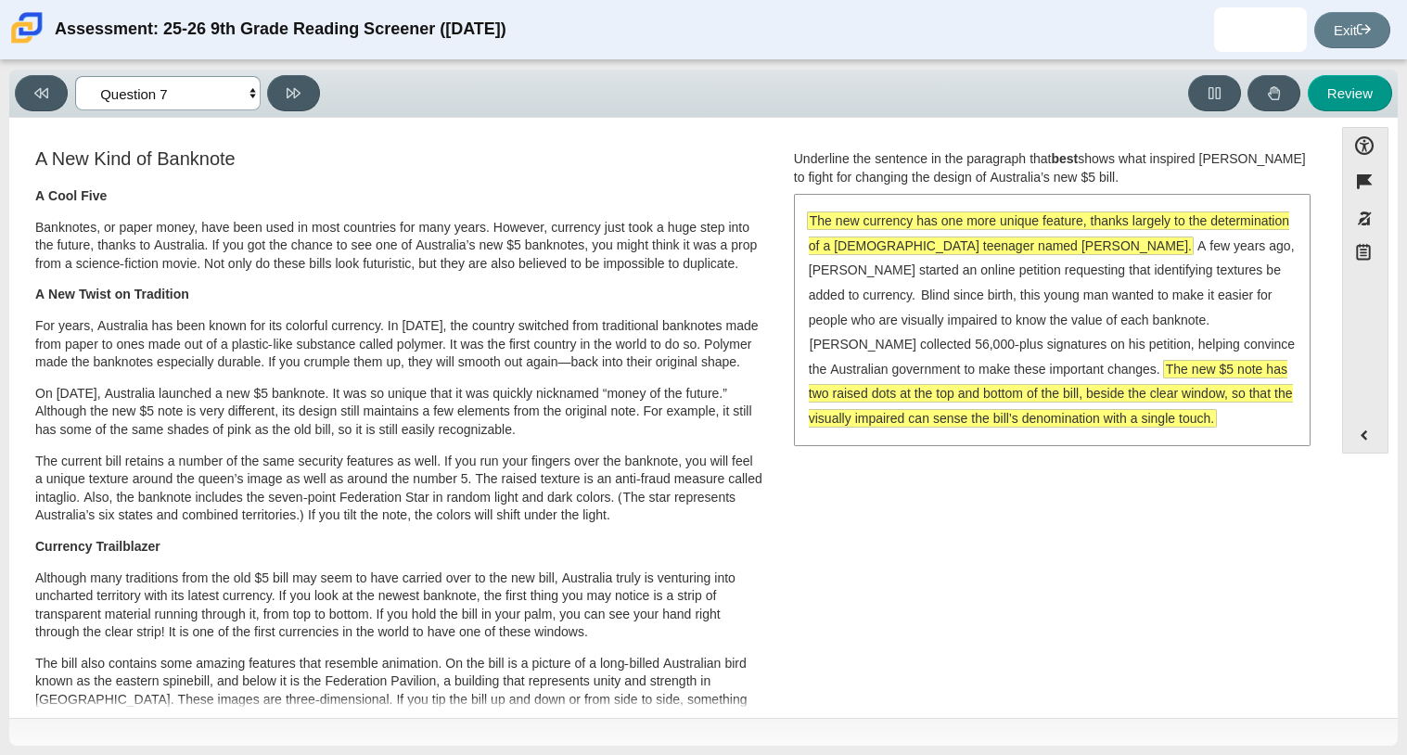
click at [229, 109] on select "Questions Question 1 Question 2 Question 3 Question 4 Question 5 Question 6 Que…" at bounding box center [167, 93] width 185 height 34
select select "ea8338c2-a6a3-418e-a305-2b963b54a290"
click at [75, 76] on select "Questions Question 1 Question 2 Question 3 Question 4 Question 5 Question 6 Que…" at bounding box center [167, 93] width 185 height 34
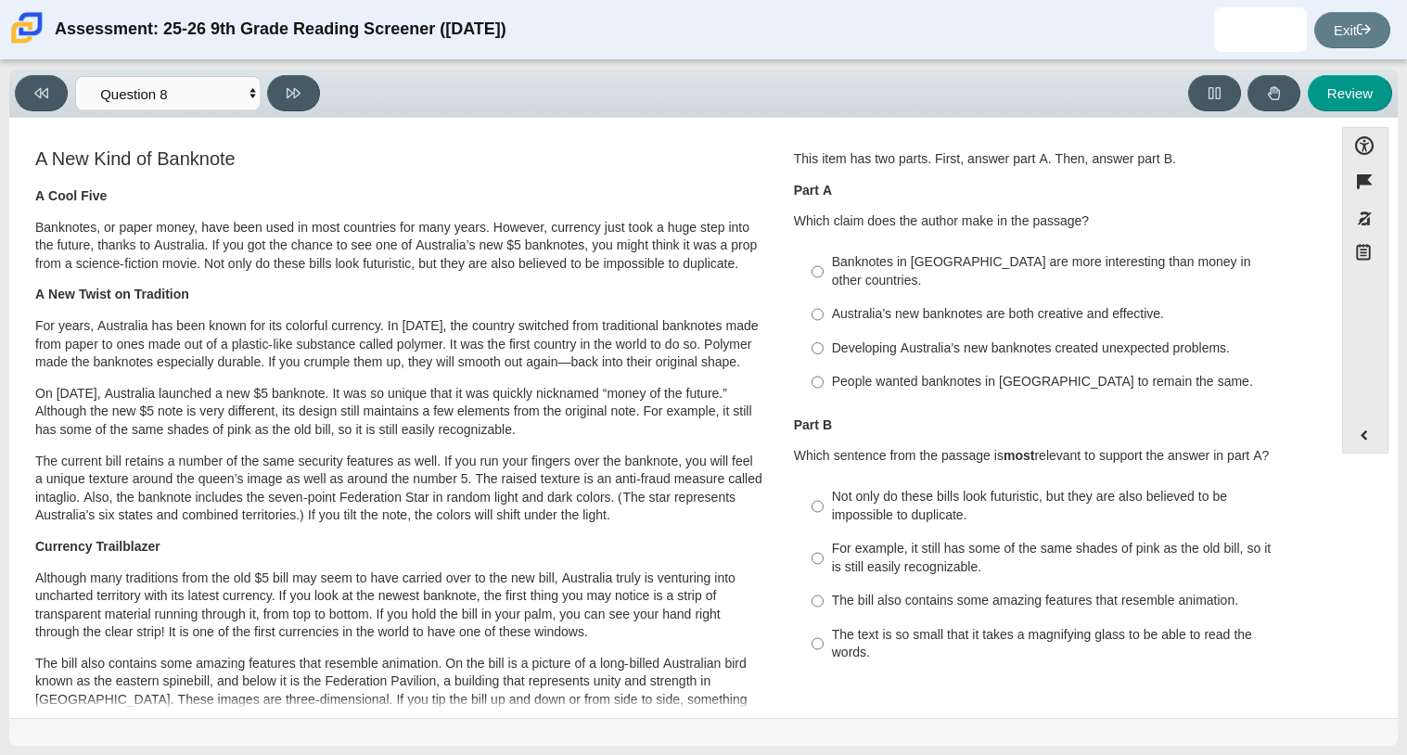
click at [596, 327] on div "A Cool Five Banknotes, or paper money, have been used in most countries for man…" at bounding box center [399, 693] width 728 height 1013
click at [812, 331] on input "Developing Australia’s new banknotes created unexpected problems. Developing Au…" at bounding box center [818, 347] width 12 height 33
radio input "true"
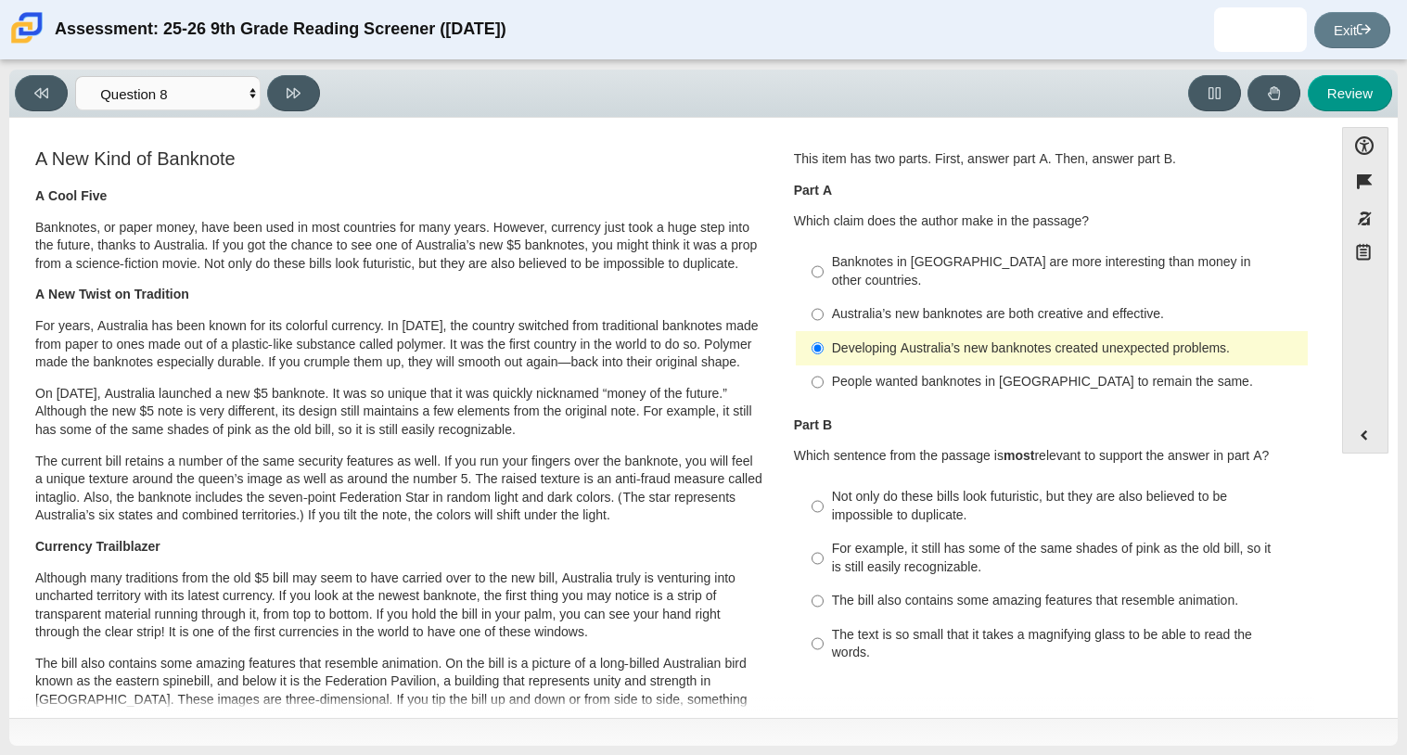
click at [821, 564] on label "For example, it still has some of the same shades of pink as the old bill, so i…" at bounding box center [1053, 558] width 509 height 52
click at [821, 564] on input "For example, it still has some of the same shades of pink as the old bill, so i…" at bounding box center [818, 558] width 12 height 52
radio input "true"
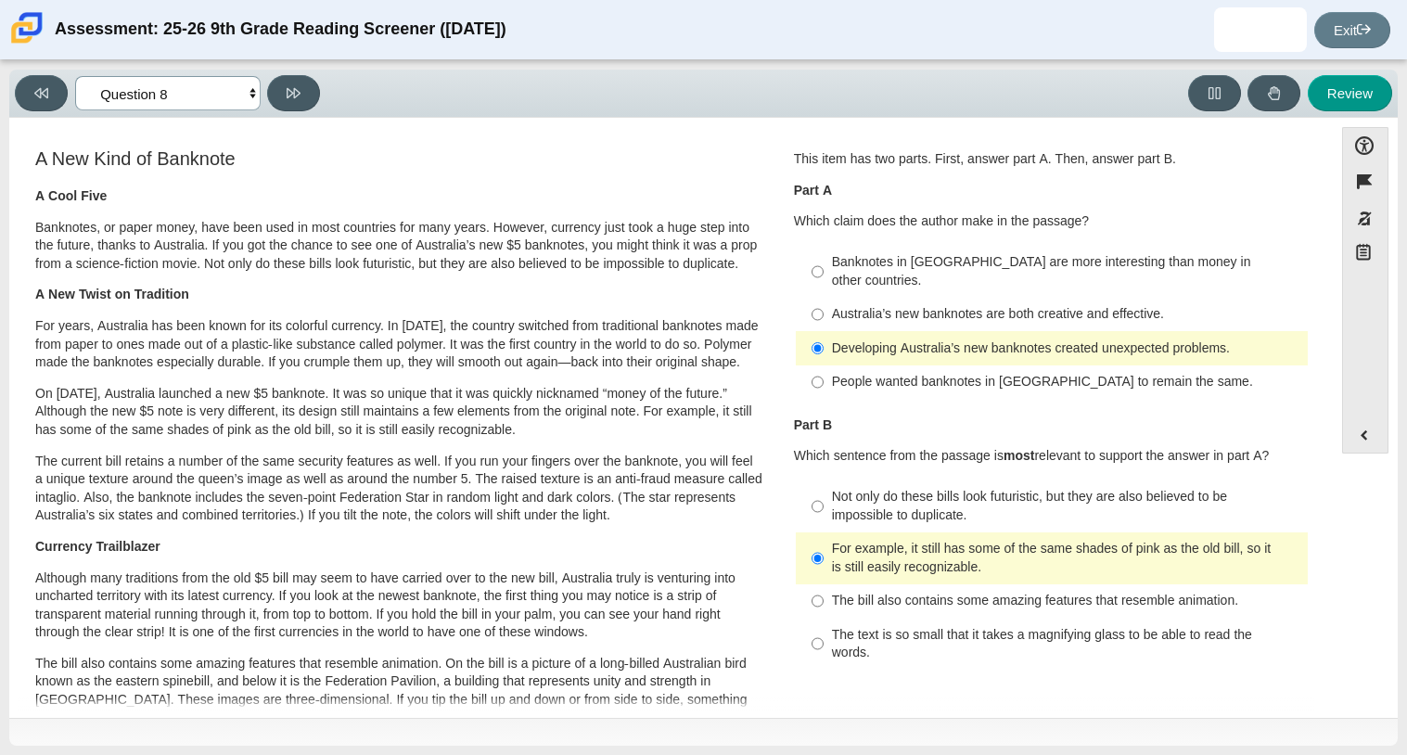
click at [144, 77] on select "Questions Question 1 Question 2 Question 3 Question 4 Question 5 Question 6 Que…" at bounding box center [167, 93] width 185 height 34
select select "cdf3c14e-a918-44d1-9b63-3db0fa81641e"
click at [75, 76] on select "Questions Question 1 Question 2 Question 3 Question 4 Question 5 Question 6 Que…" at bounding box center [167, 93] width 185 height 34
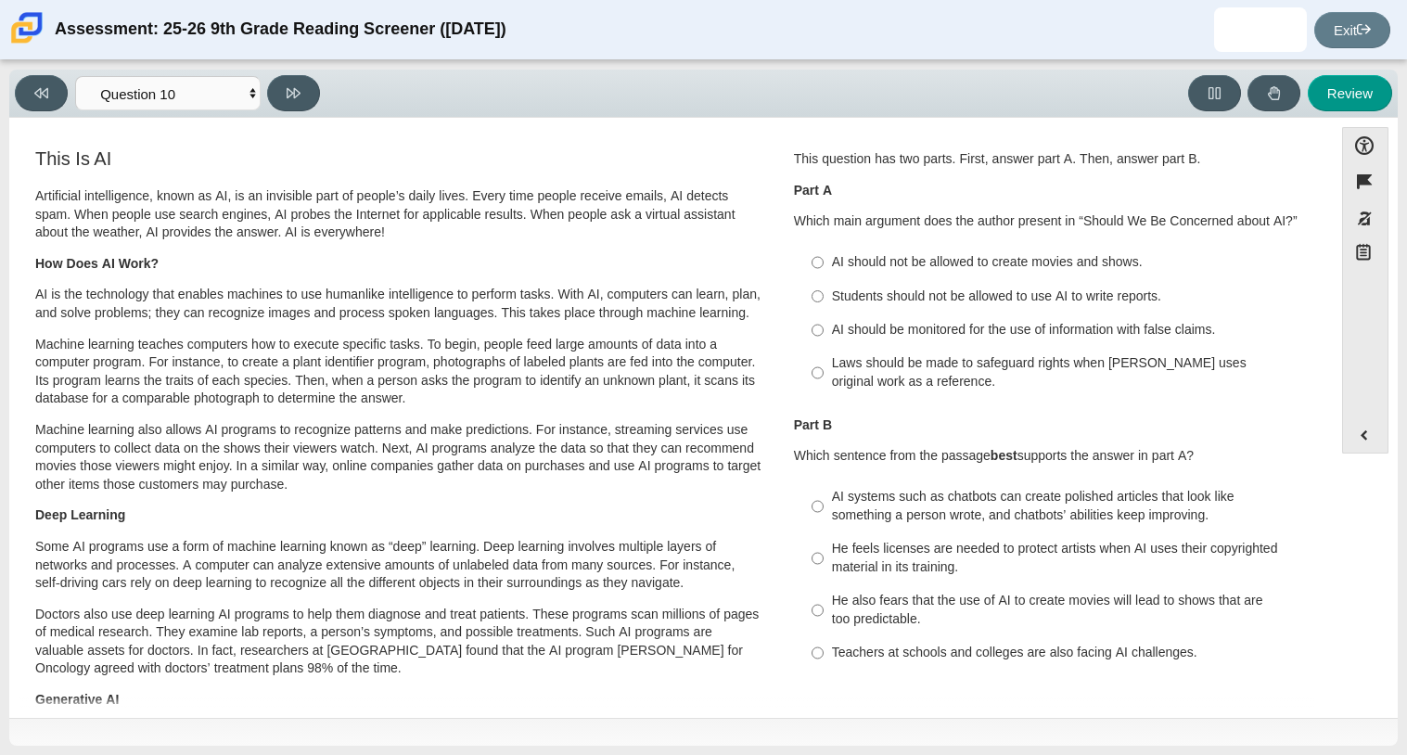
click at [893, 393] on label "Laws should be made to safeguard rights when [PERSON_NAME] uses original work a…" at bounding box center [1053, 373] width 509 height 52
click at [824, 393] on input "Laws should be made to safeguard rights when [PERSON_NAME] uses original work a…" at bounding box center [818, 373] width 12 height 52
radio input "true"
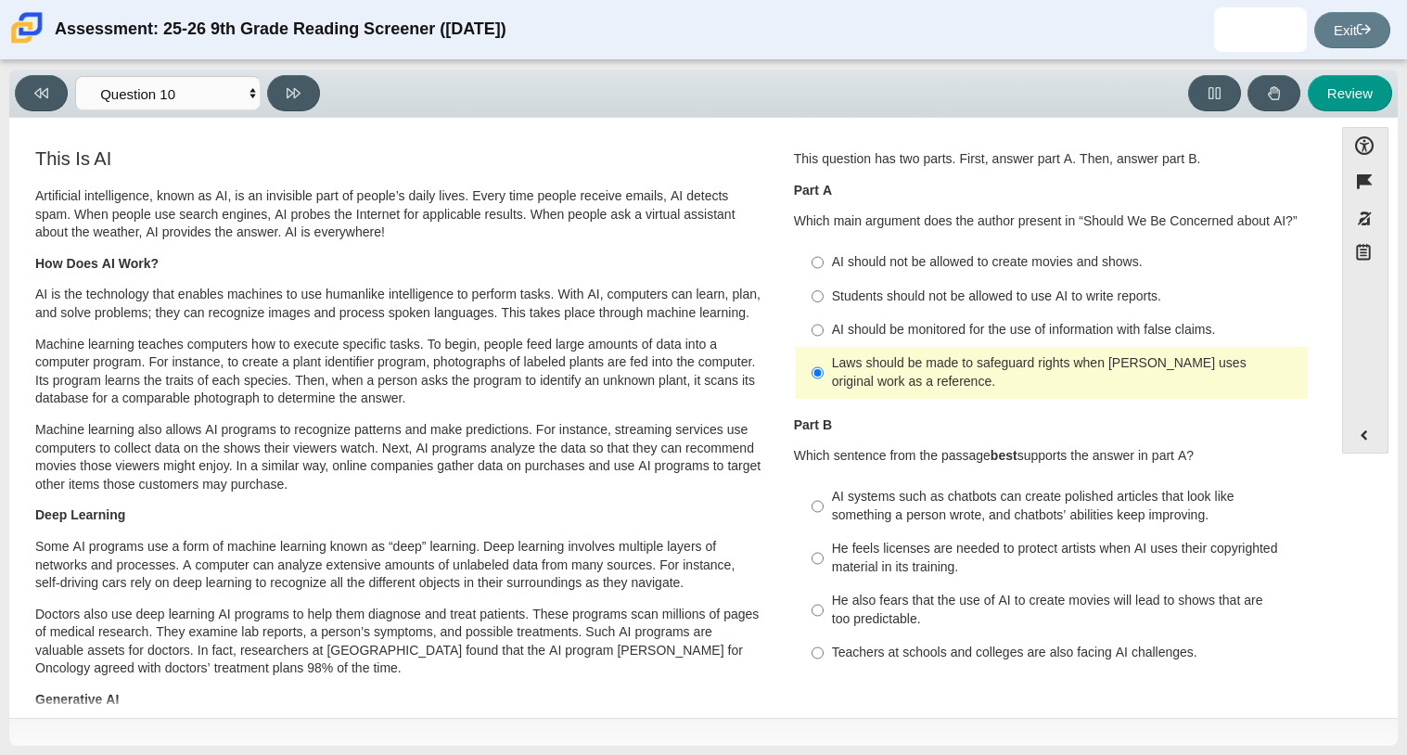
click at [1034, 620] on div "He also fears that the use of AI to create movies will lead to shows that are t…" at bounding box center [1066, 610] width 468 height 36
click at [824, 620] on input "He also fears that the use of AI to create movies will lead to shows that are t…" at bounding box center [818, 610] width 12 height 52
radio input "true"
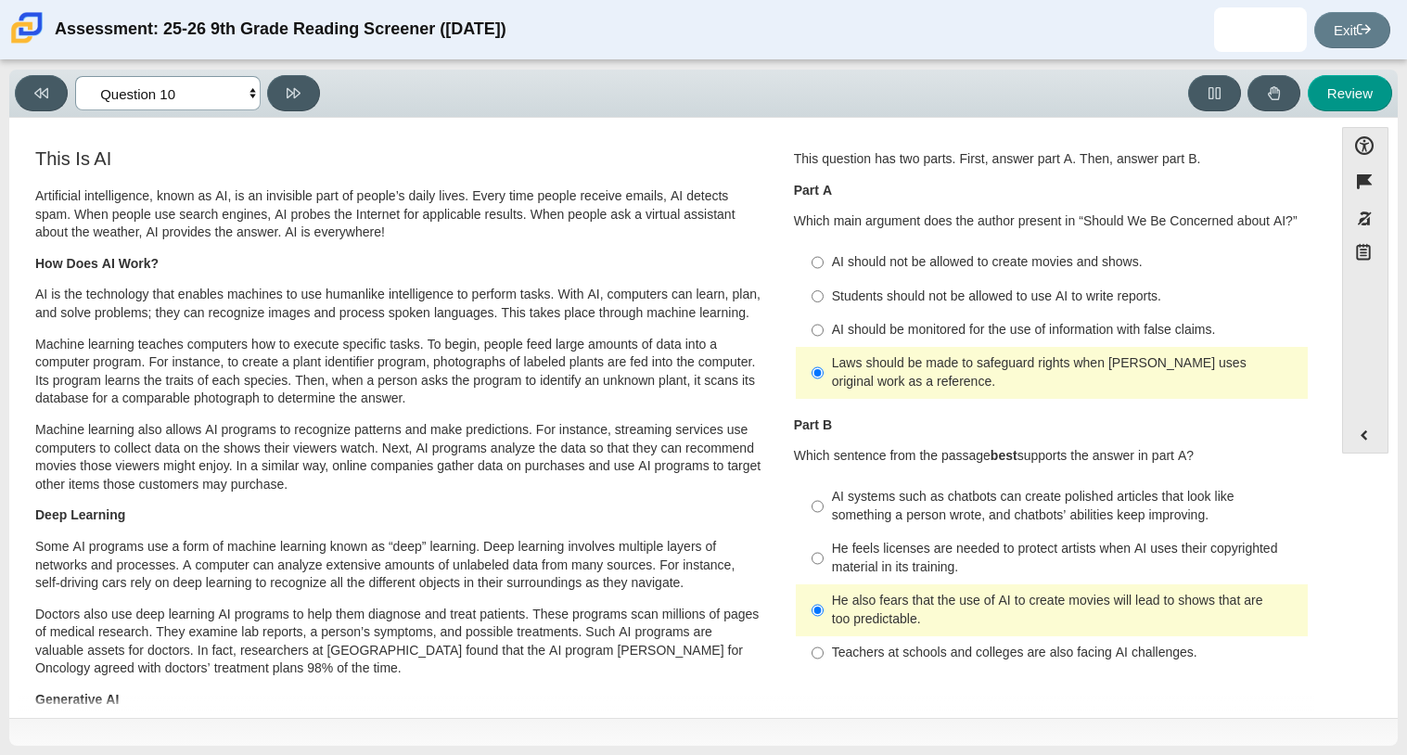
click at [136, 90] on select "Questions Question 1 Question 2 Question 3 Question 4 Question 5 Question 6 Que…" at bounding box center [167, 93] width 185 height 34
click at [75, 76] on select "Questions Question 1 Question 2 Question 3 Question 4 Question 5 Question 6 Que…" at bounding box center [167, 93] width 185 height 34
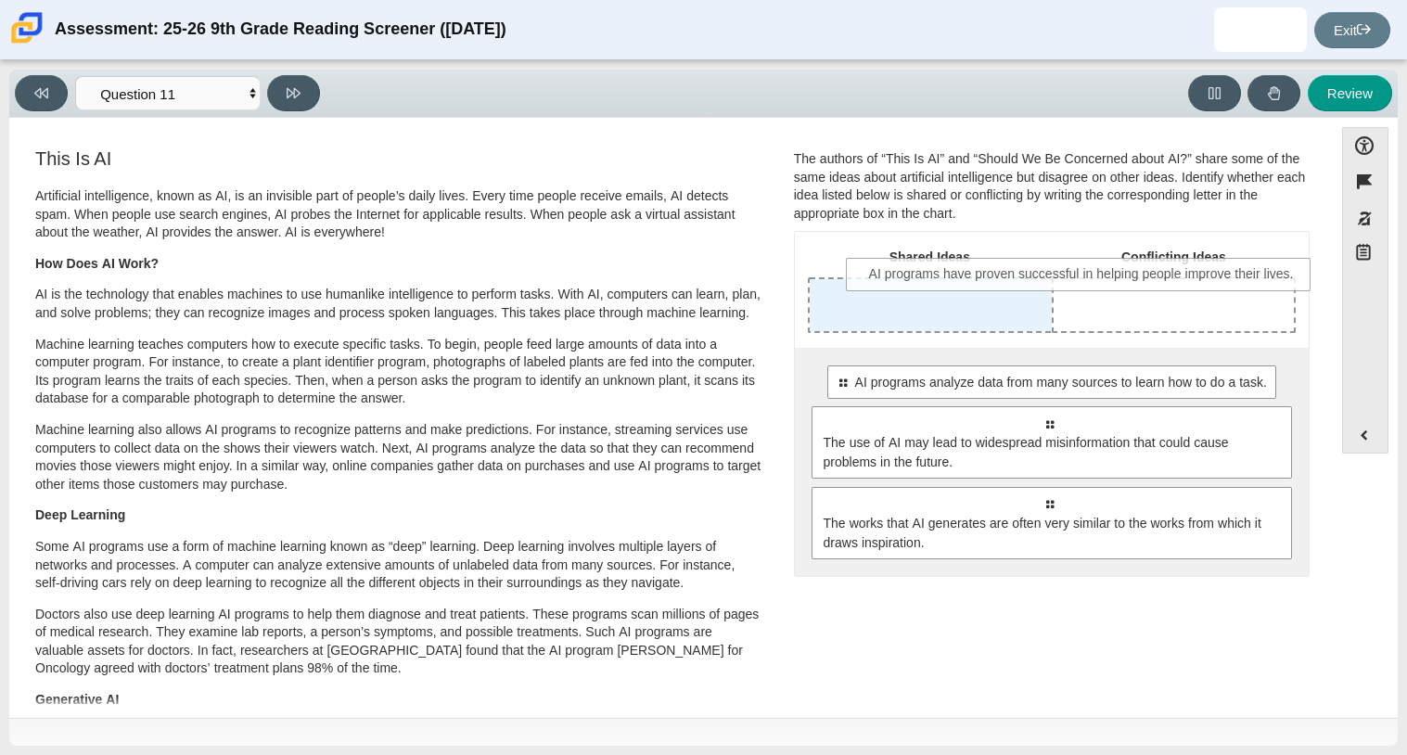
drag, startPoint x: 832, startPoint y: 391, endPoint x: 864, endPoint y: 284, distance: 112.4
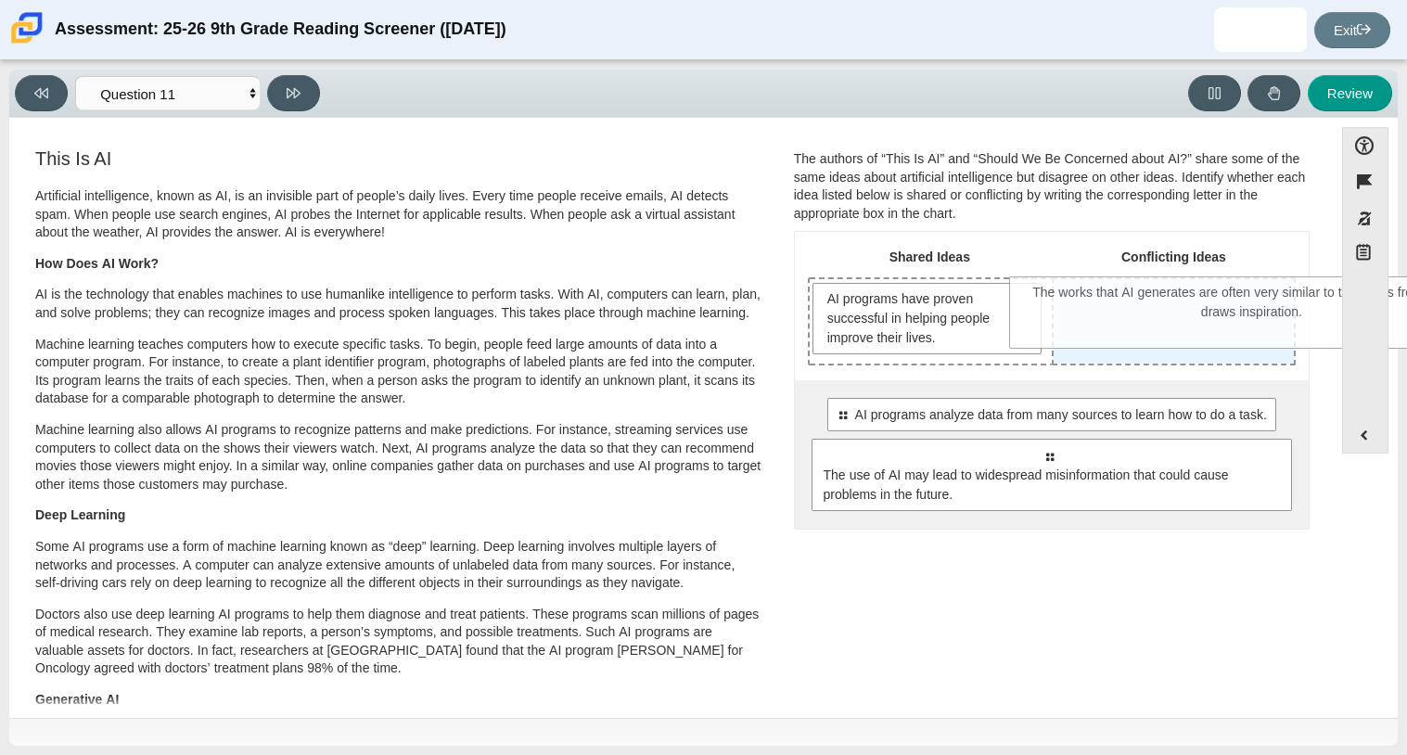
drag, startPoint x: 1039, startPoint y: 537, endPoint x: 1239, endPoint y: 294, distance: 314.9
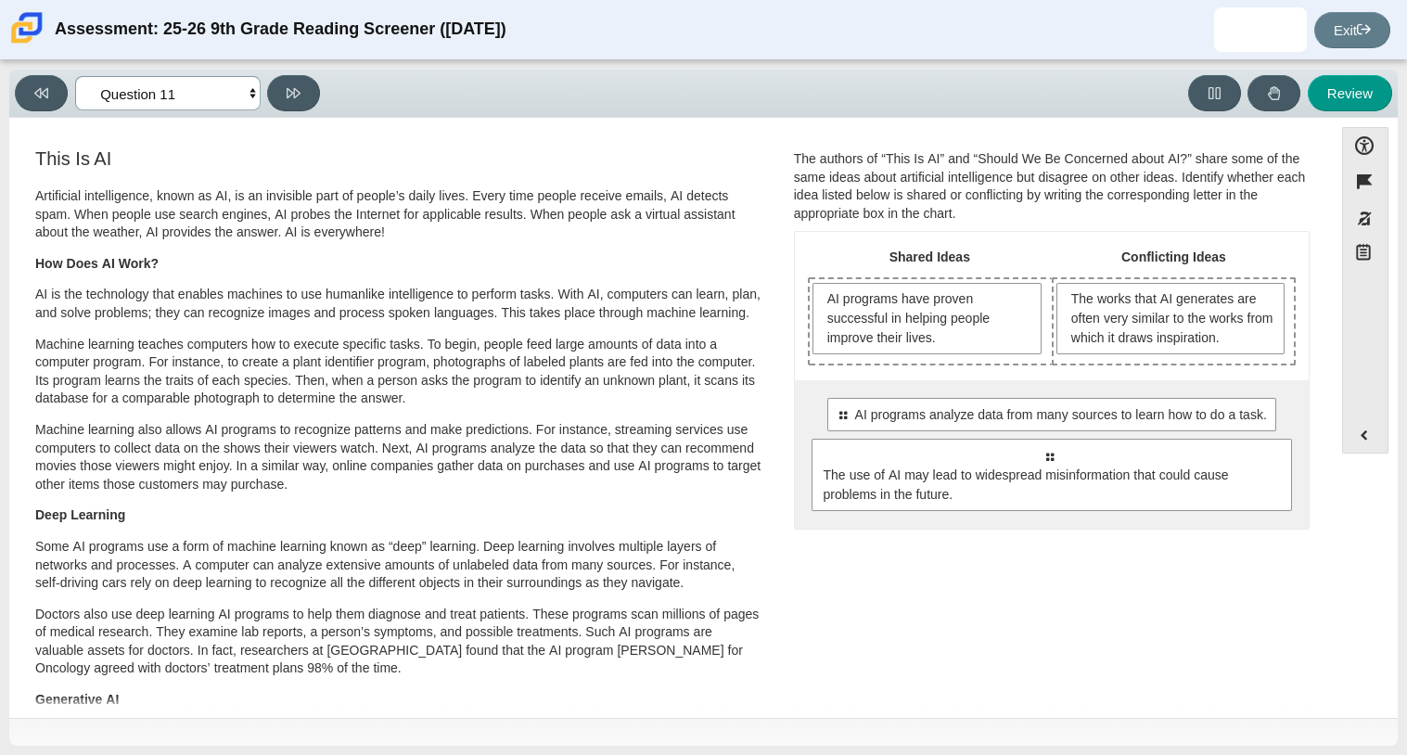
click at [159, 93] on select "Questions Question 1 Question 2 Question 3 Question 4 Question 5 Question 6 Que…" at bounding box center [167, 93] width 185 height 34
select select "c3effed4-44ce-4a19-bd96-1787f34e9b4c"
click at [75, 76] on select "Questions Question 1 Question 2 Question 3 Question 4 Question 5 Question 6 Que…" at bounding box center [167, 93] width 185 height 34
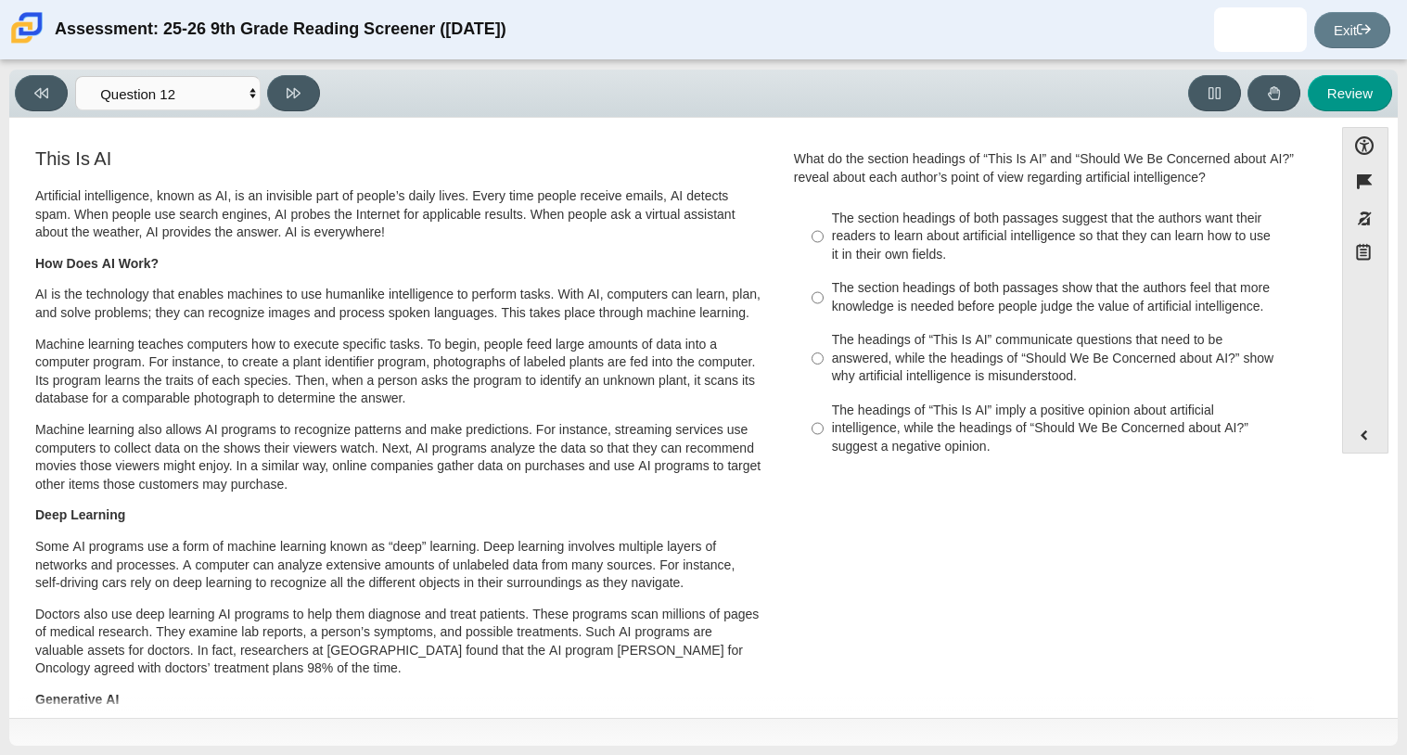
click at [862, 311] on div "The section headings of both passages show that the authors feel that more know…" at bounding box center [1066, 297] width 468 height 36
click at [824, 311] on input "The section headings of both passages show that the authors feel that more know…" at bounding box center [818, 298] width 12 height 52
radio input "true"
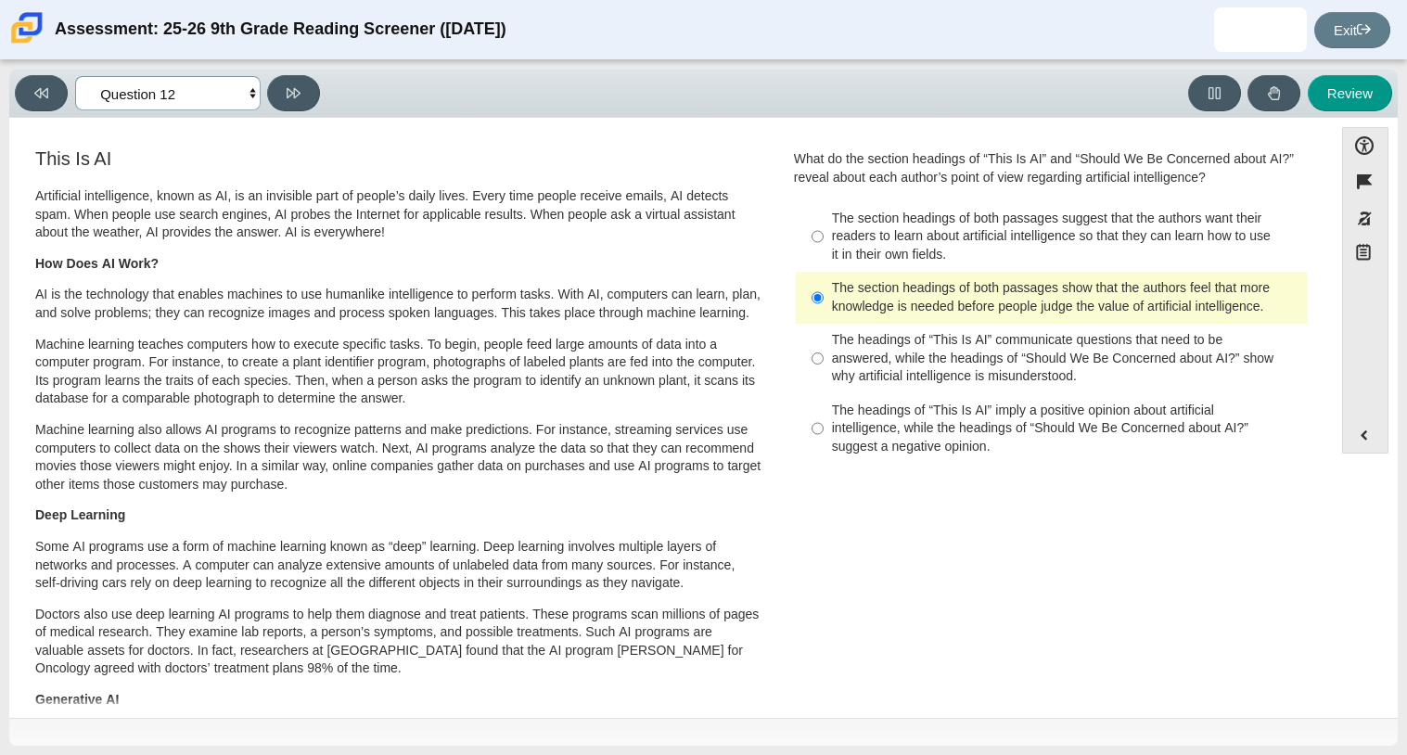
click at [133, 91] on select "Questions Question 1 Question 2 Question 3 Question 4 Question 5 Question 6 Que…" at bounding box center [167, 93] width 185 height 34
click at [316, 92] on button at bounding box center [293, 93] width 53 height 36
select select "review"
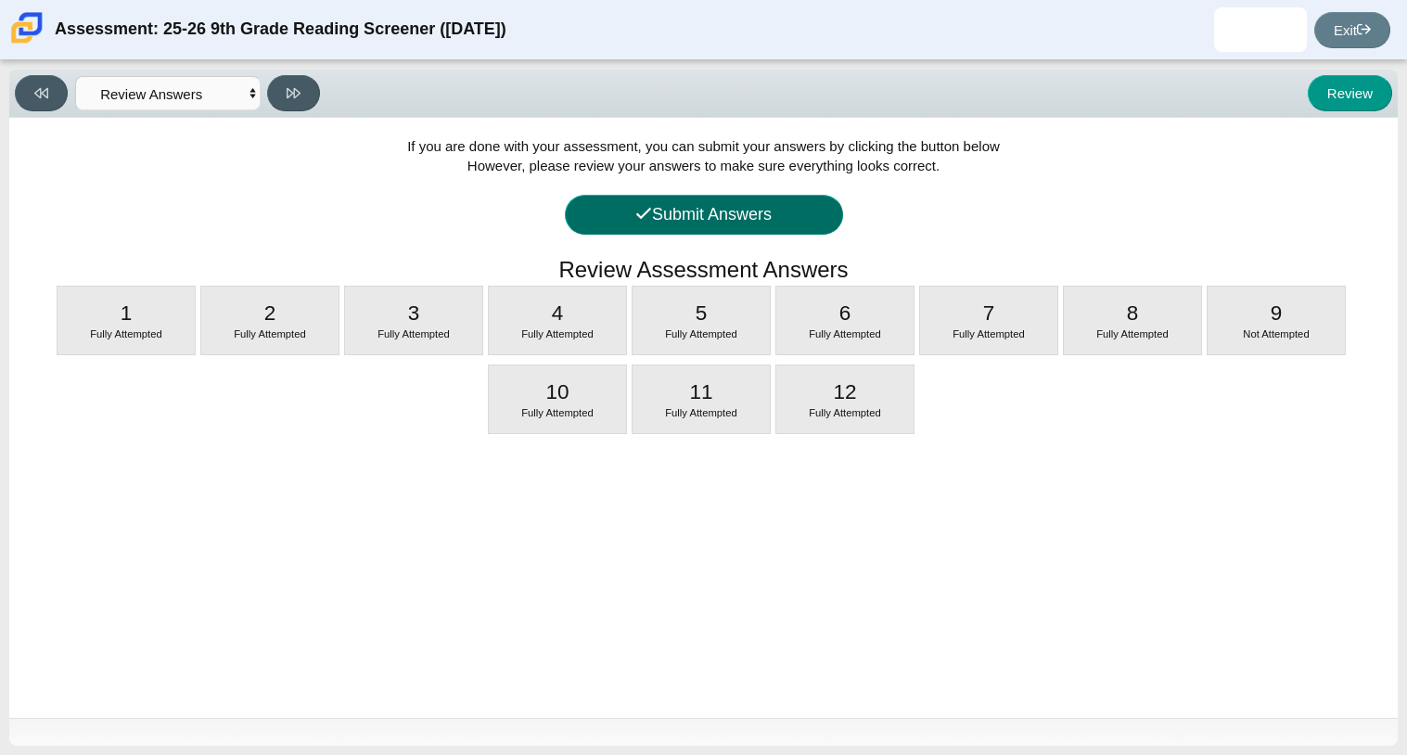
click at [639, 197] on button "Submit Answers" at bounding box center [704, 215] width 278 height 40
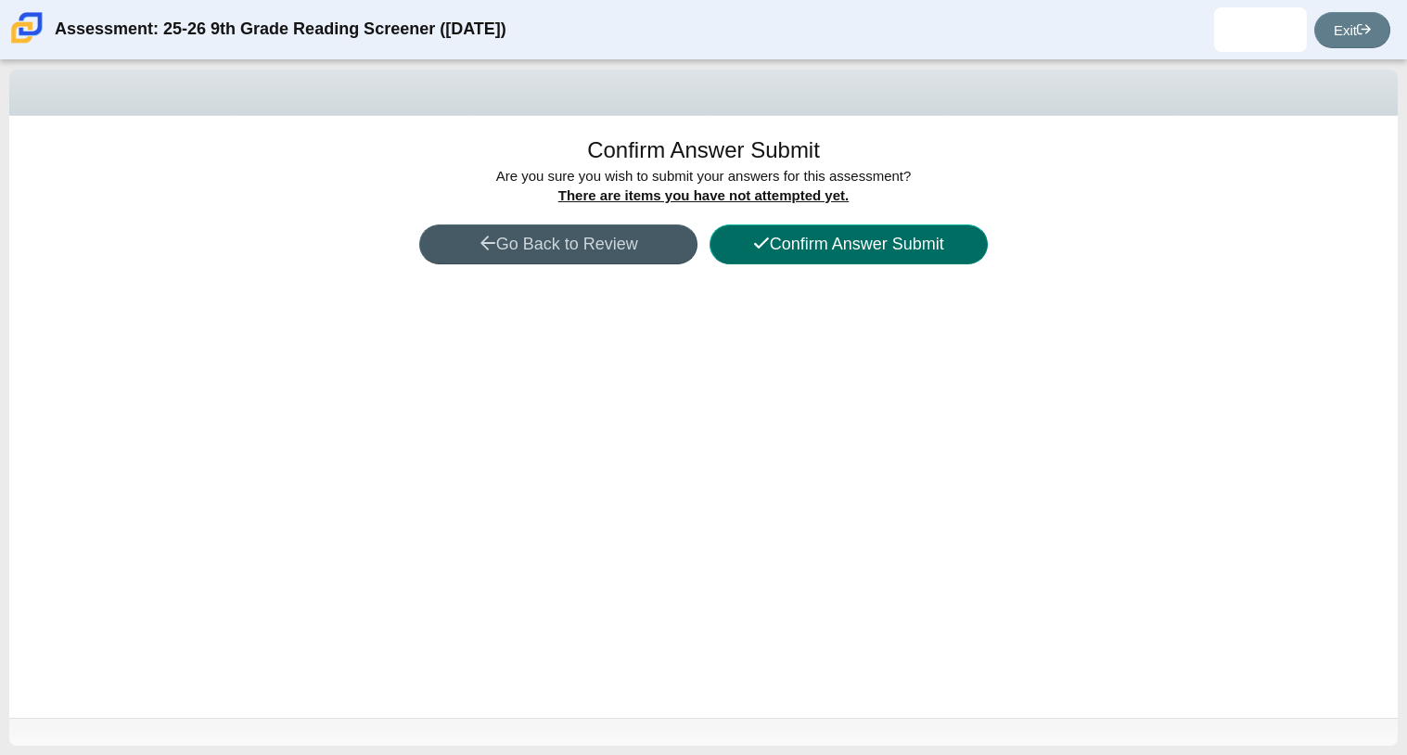
click at [761, 247] on icon at bounding box center [761, 243] width 17 height 17
